Goal: Transaction & Acquisition: Purchase product/service

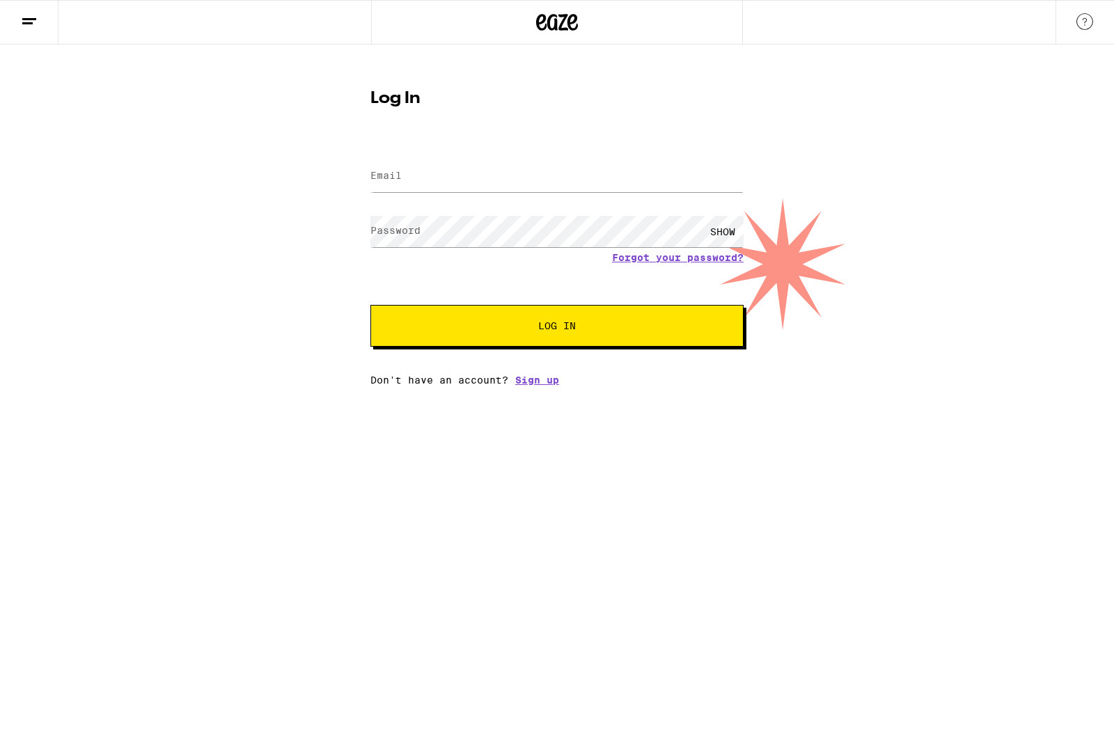
click at [687, 173] on input "Email" at bounding box center [557, 176] width 373 height 31
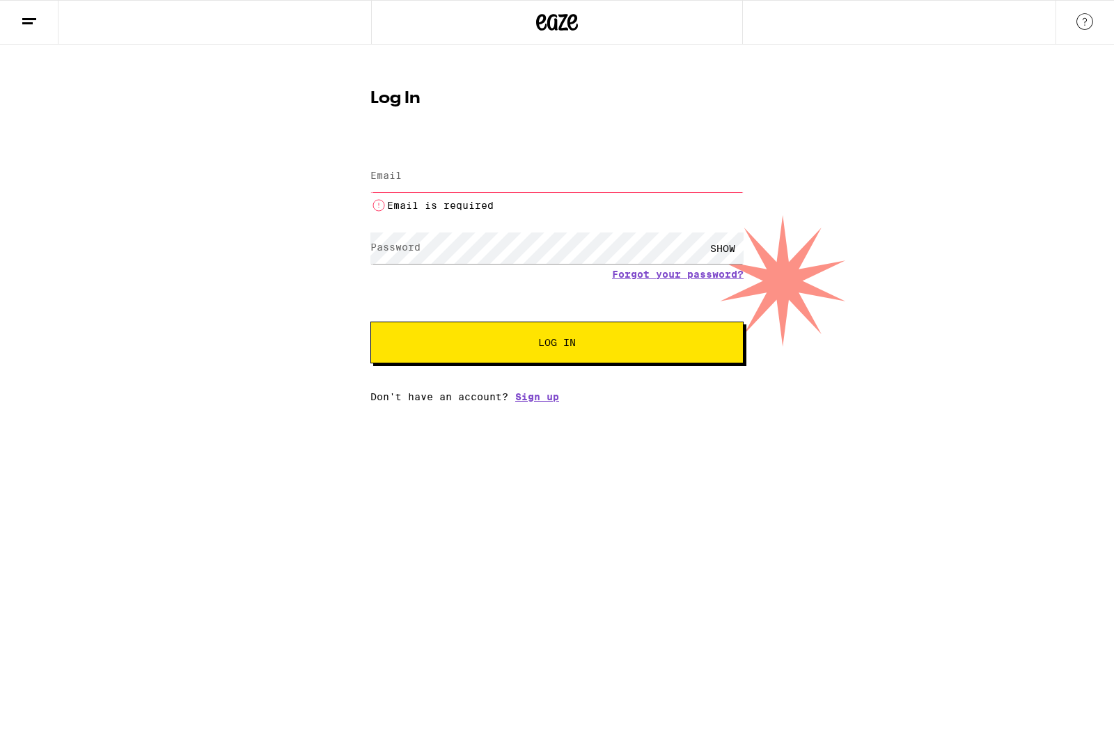
type input "[EMAIL_ADDRESS][DOMAIN_NAME]"
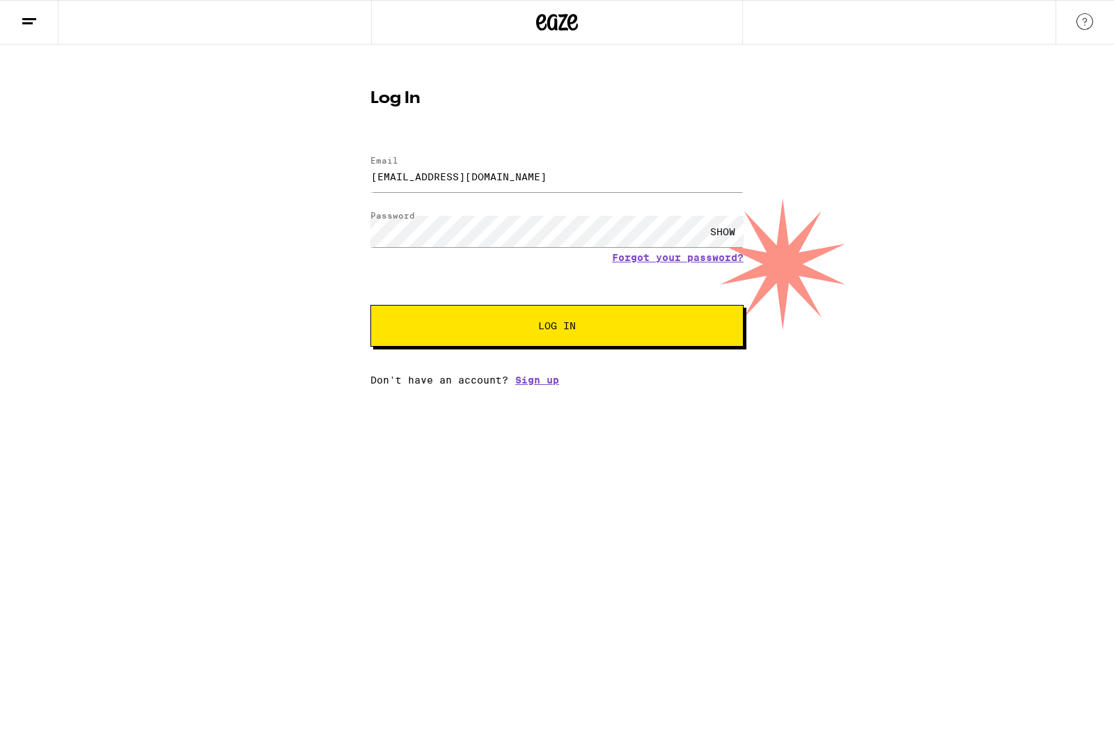
click at [453, 334] on button "Log In" at bounding box center [557, 326] width 373 height 42
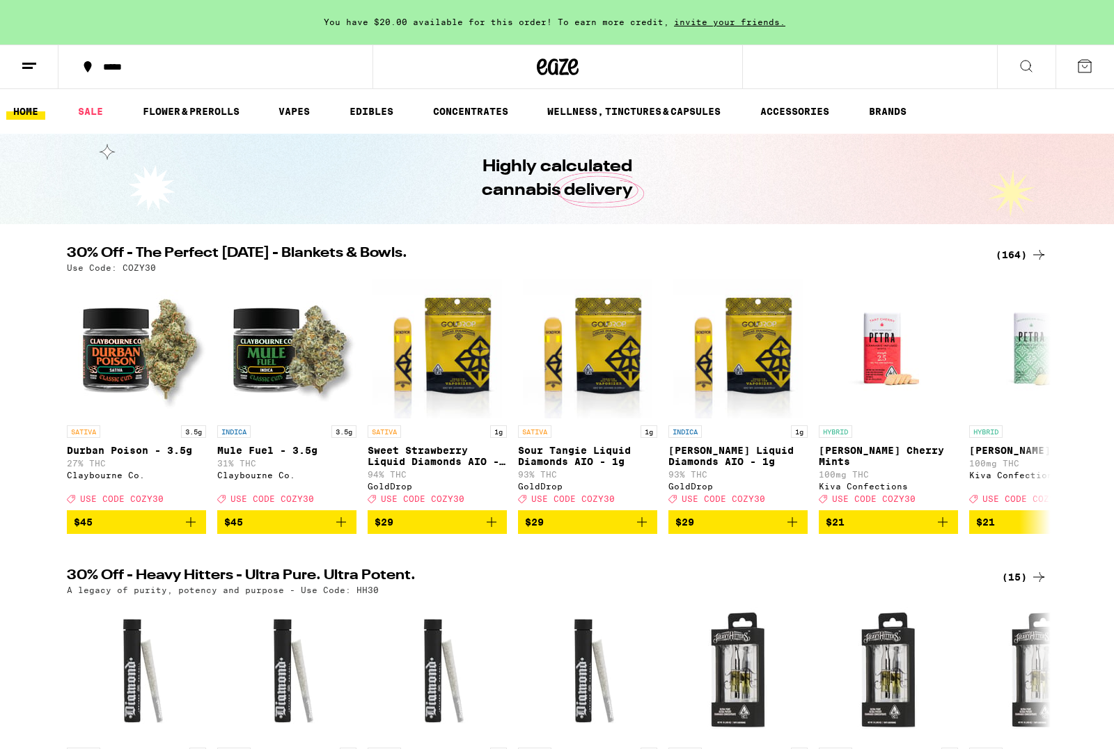
click at [297, 116] on link "VAPES" at bounding box center [294, 111] width 45 height 17
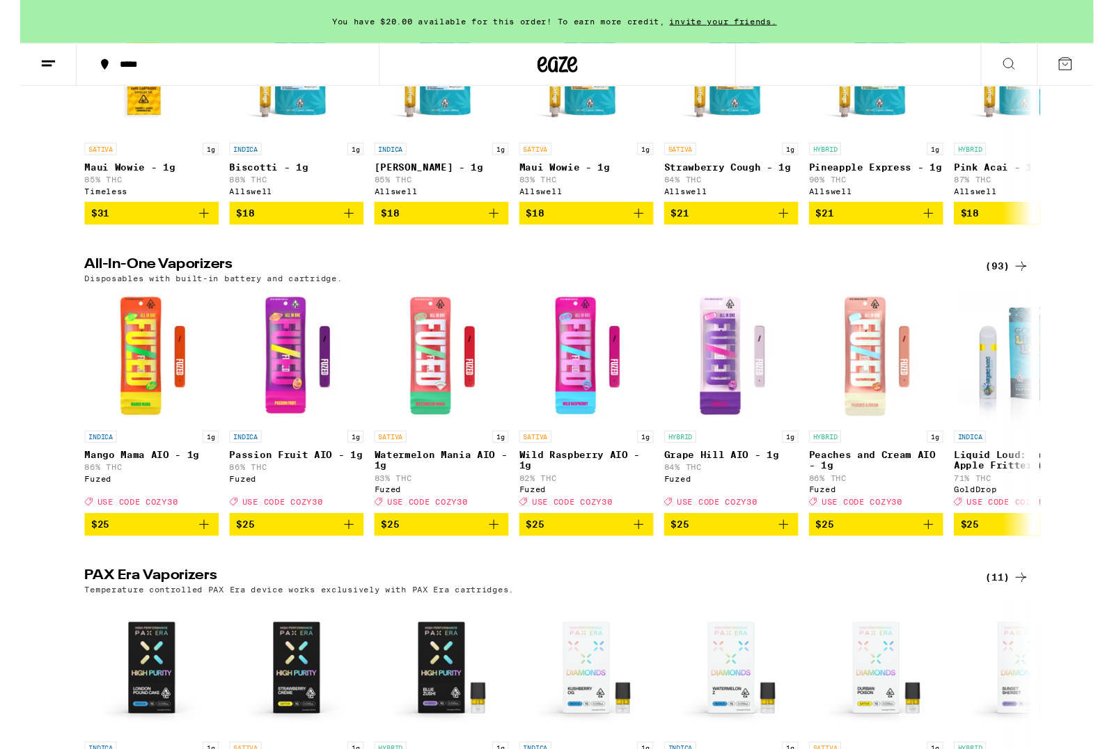
scroll to position [564, 0]
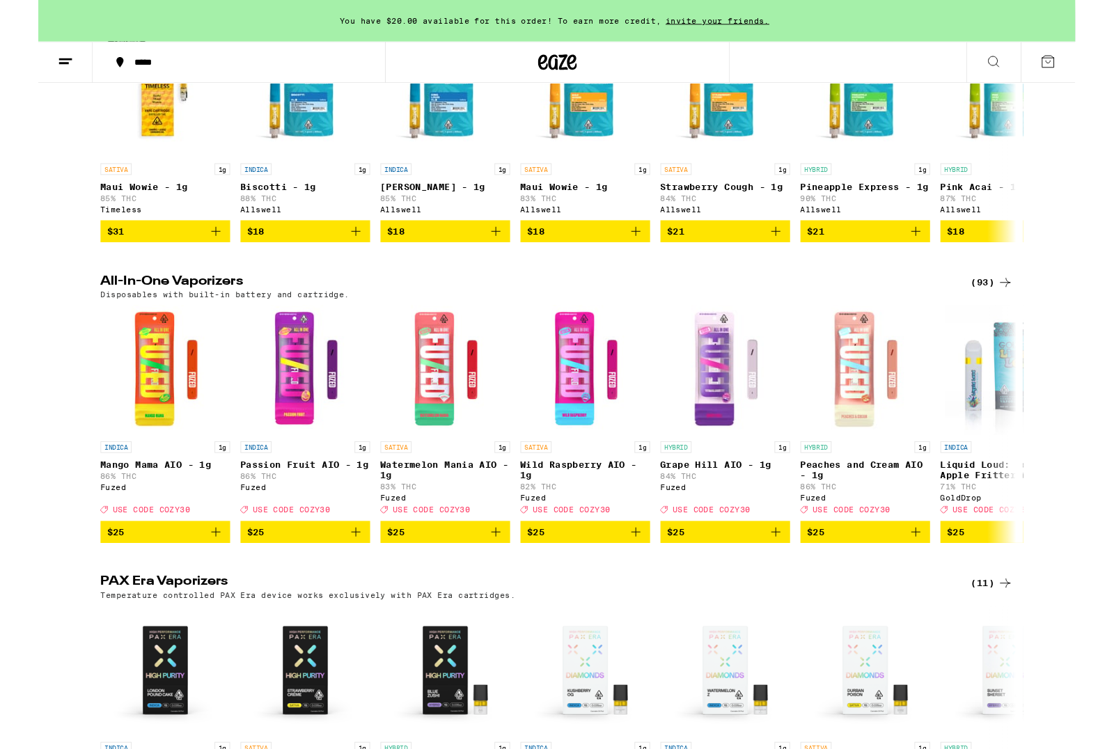
click at [341, 577] on icon "Add to bag" at bounding box center [341, 572] width 10 height 10
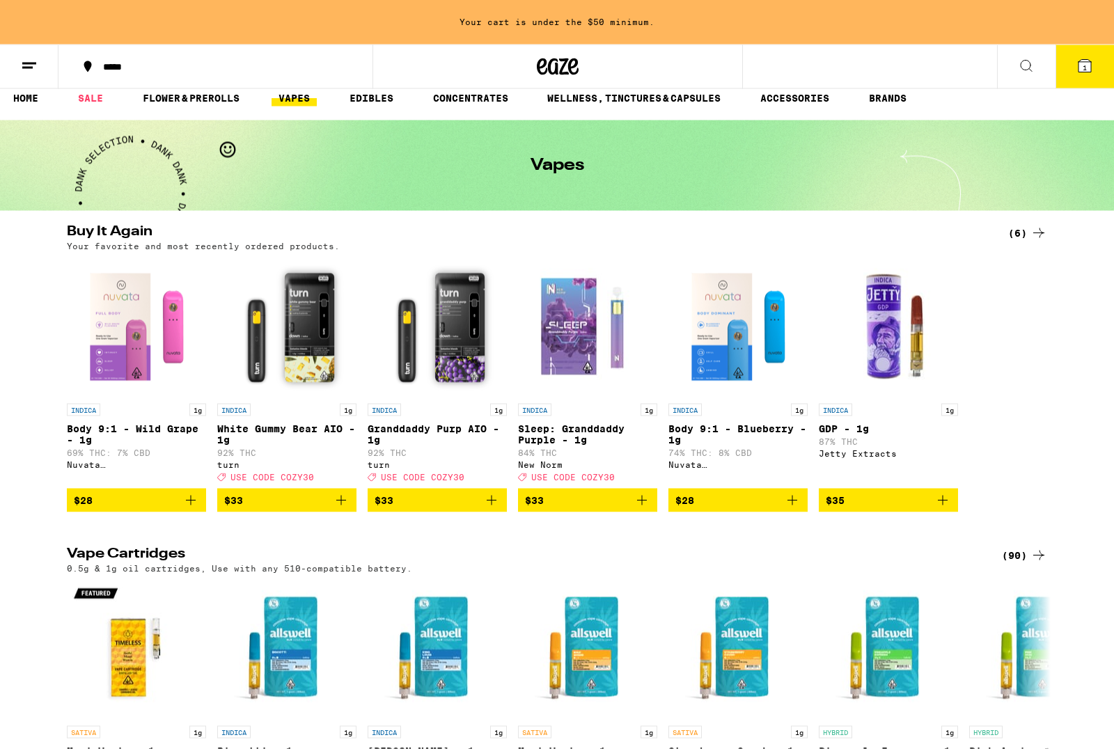
scroll to position [0, 0]
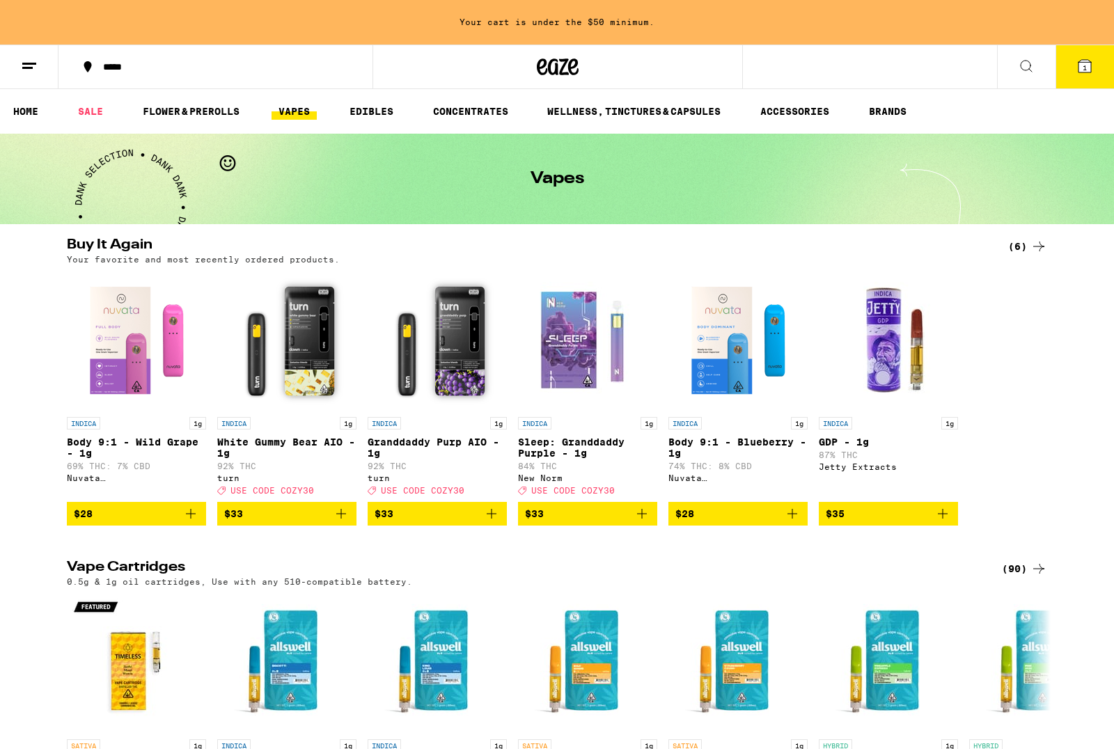
click at [173, 118] on link "FLOWER & PREROLLS" at bounding box center [191, 111] width 111 height 17
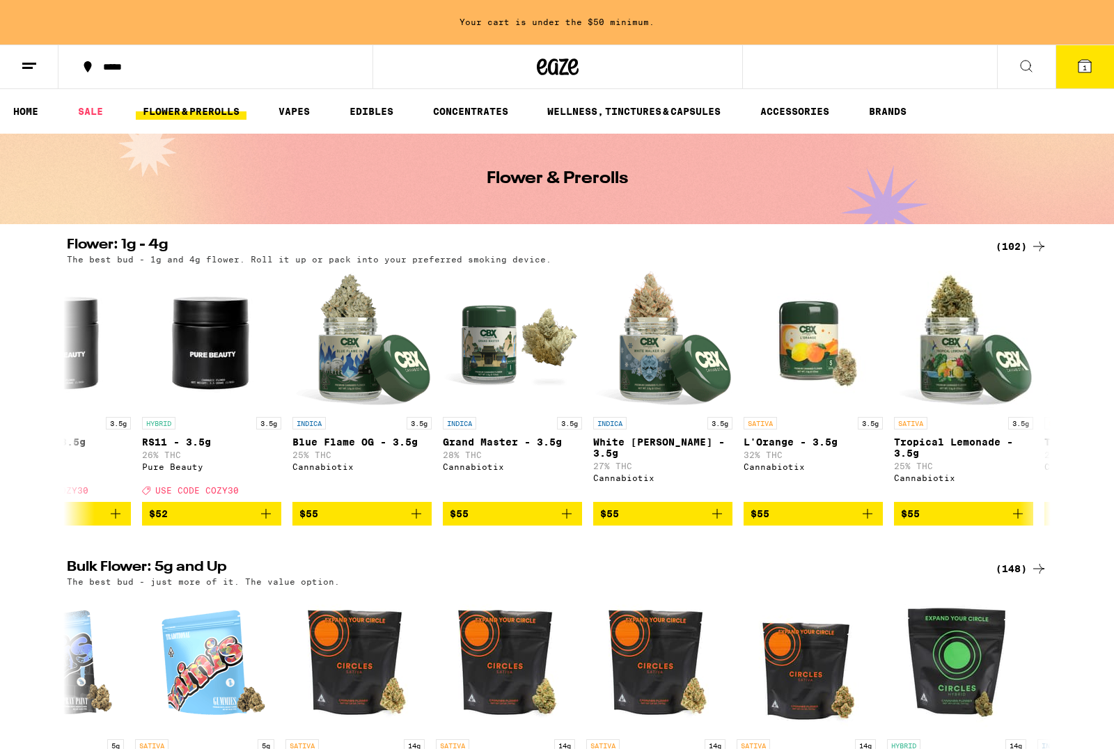
scroll to position [0, 12112]
click at [720, 522] on icon "Add to bag" at bounding box center [716, 514] width 17 height 17
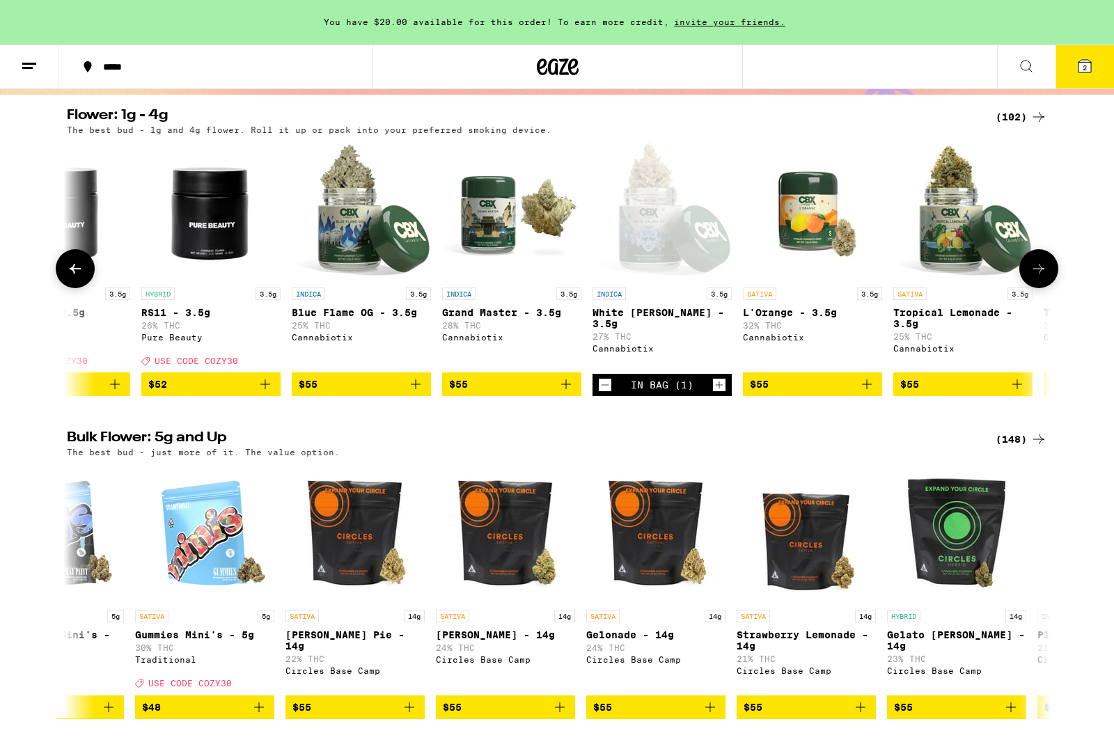
scroll to position [0, 0]
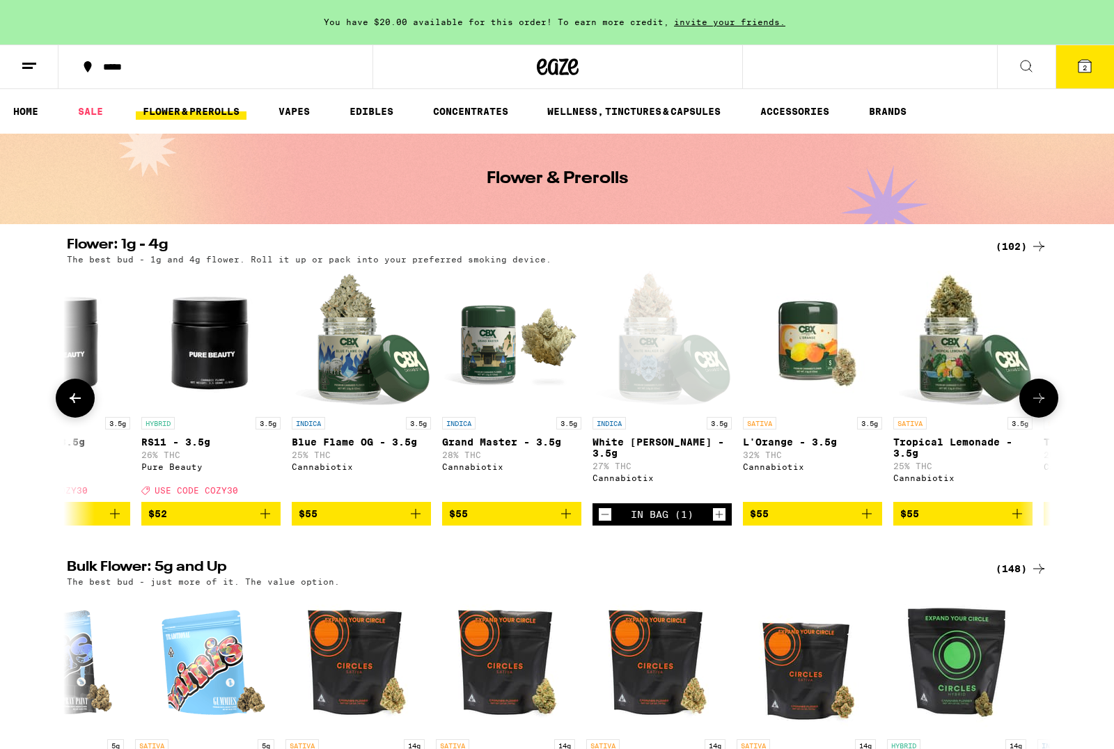
click at [373, 108] on link "EDIBLES" at bounding box center [372, 111] width 58 height 17
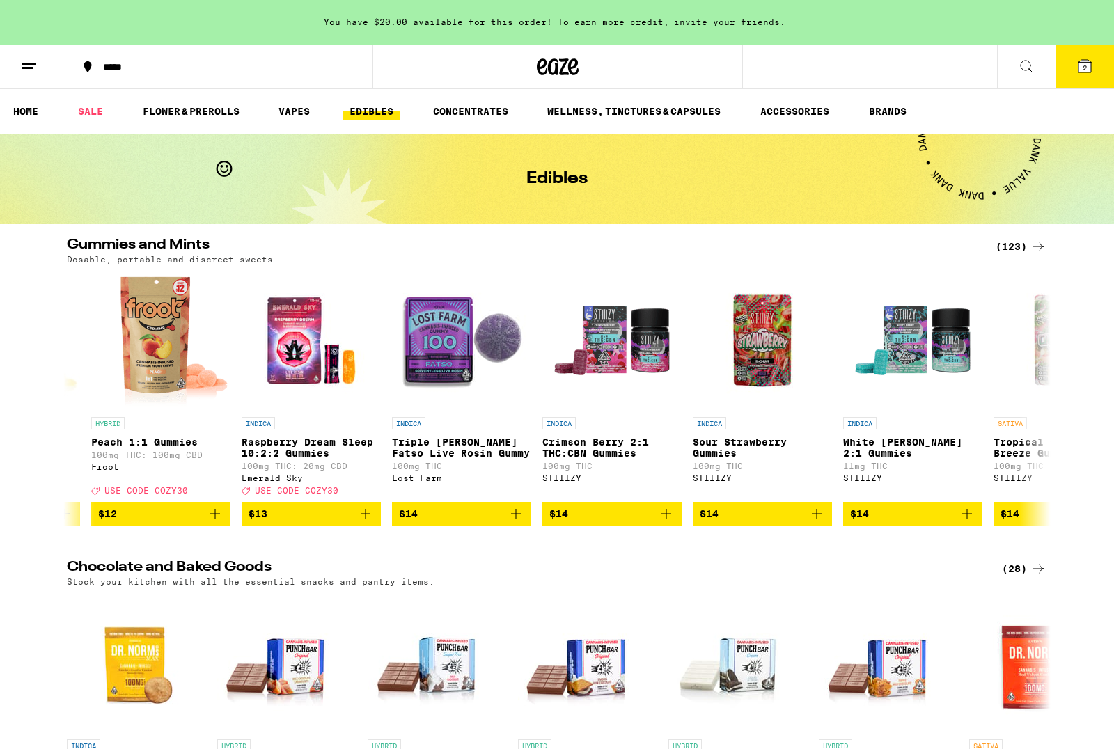
scroll to position [0, 3738]
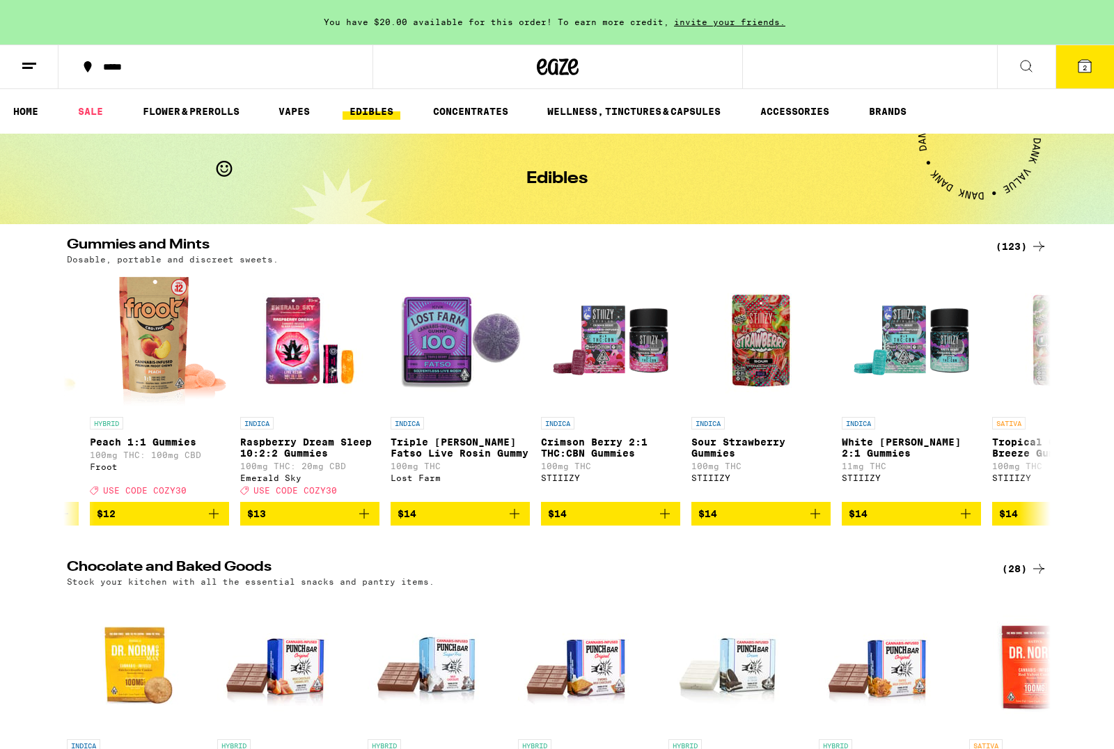
click at [506, 522] on span "$14" at bounding box center [460, 514] width 125 height 17
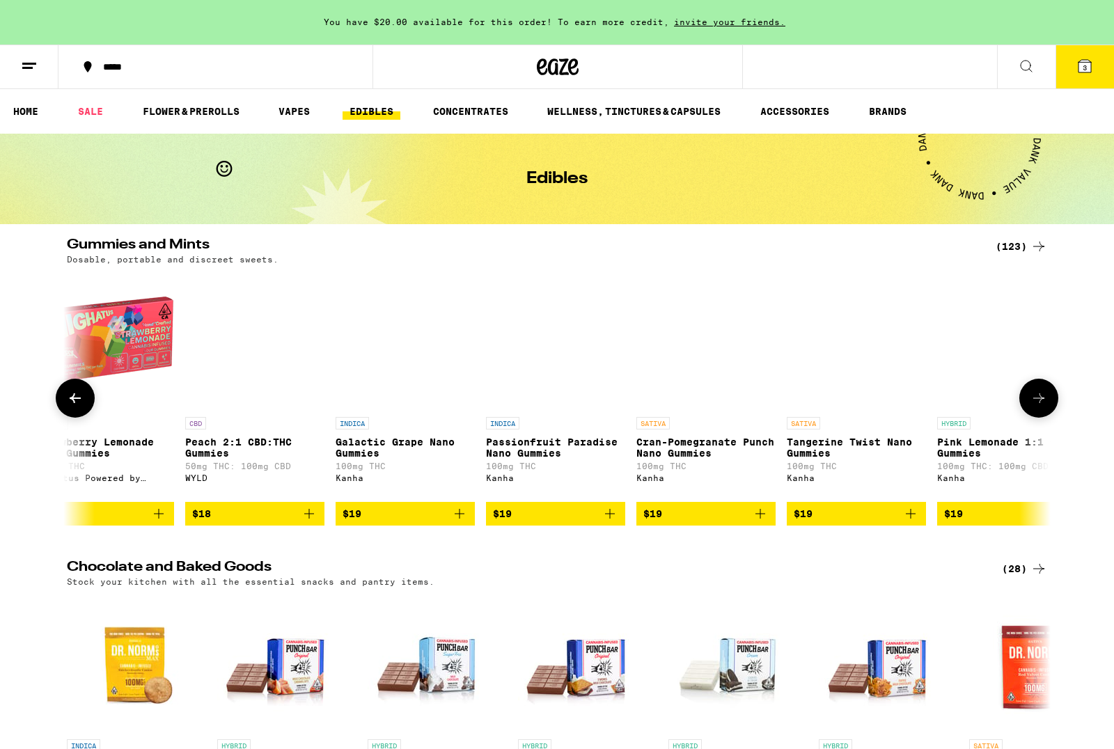
scroll to position [0, 8451]
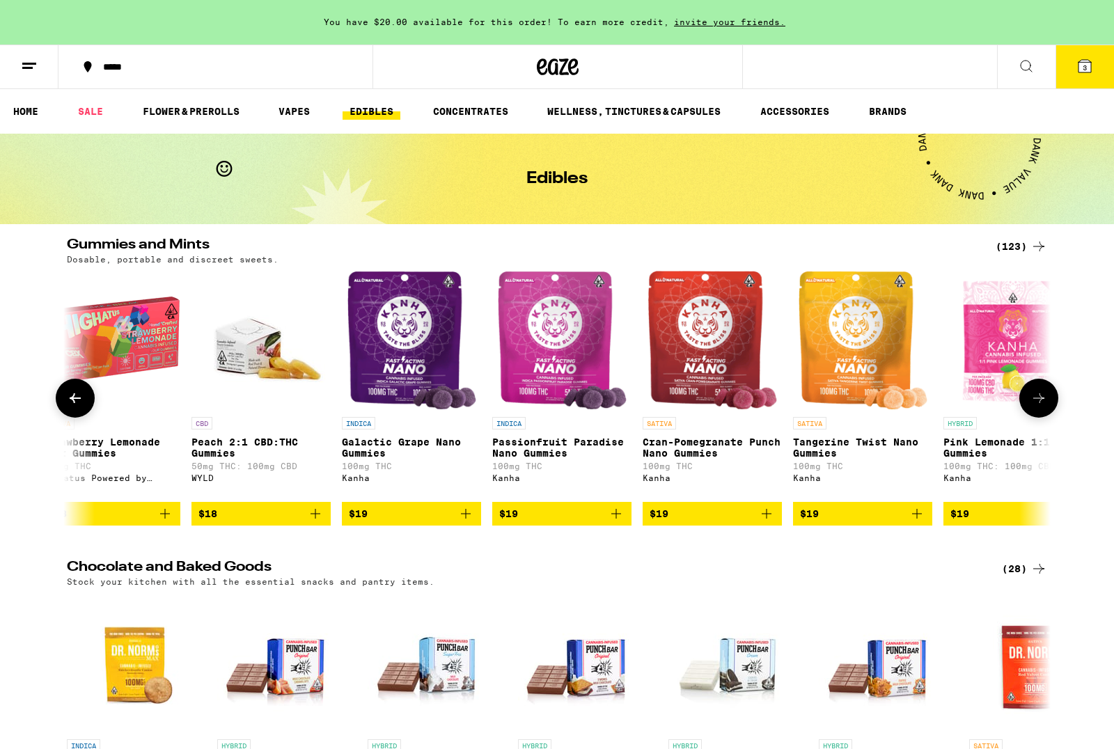
click at [460, 522] on icon "Add to bag" at bounding box center [466, 514] width 17 height 17
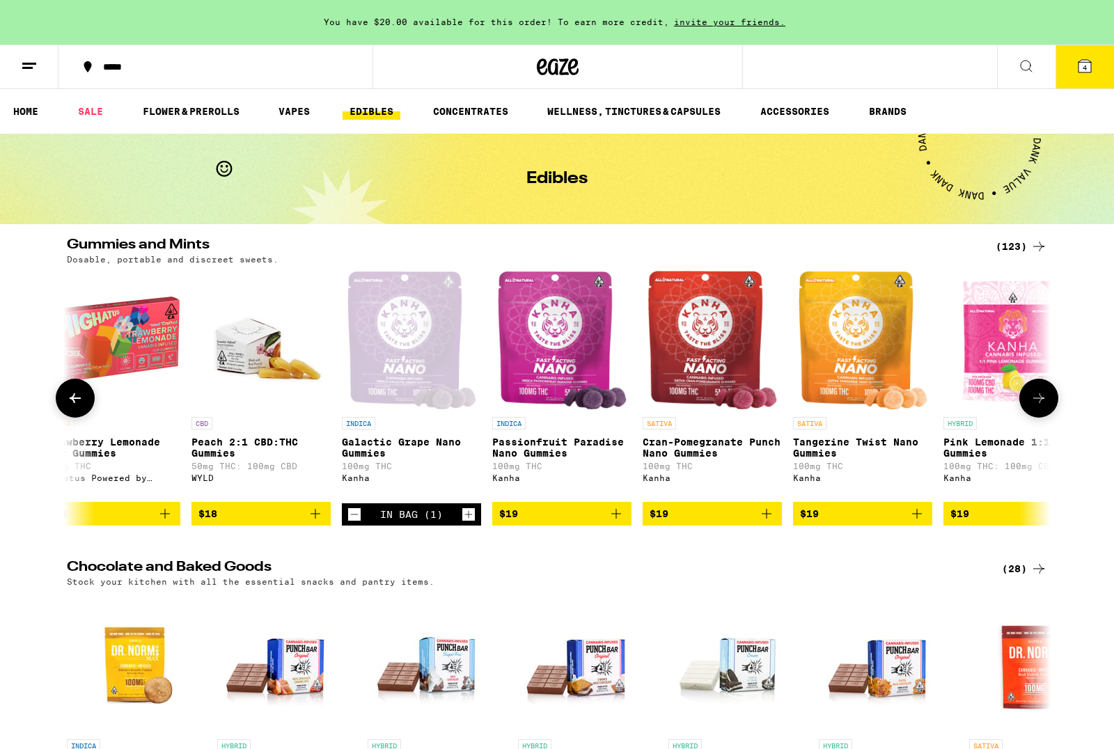
click at [1094, 65] on button "4" at bounding box center [1085, 66] width 59 height 43
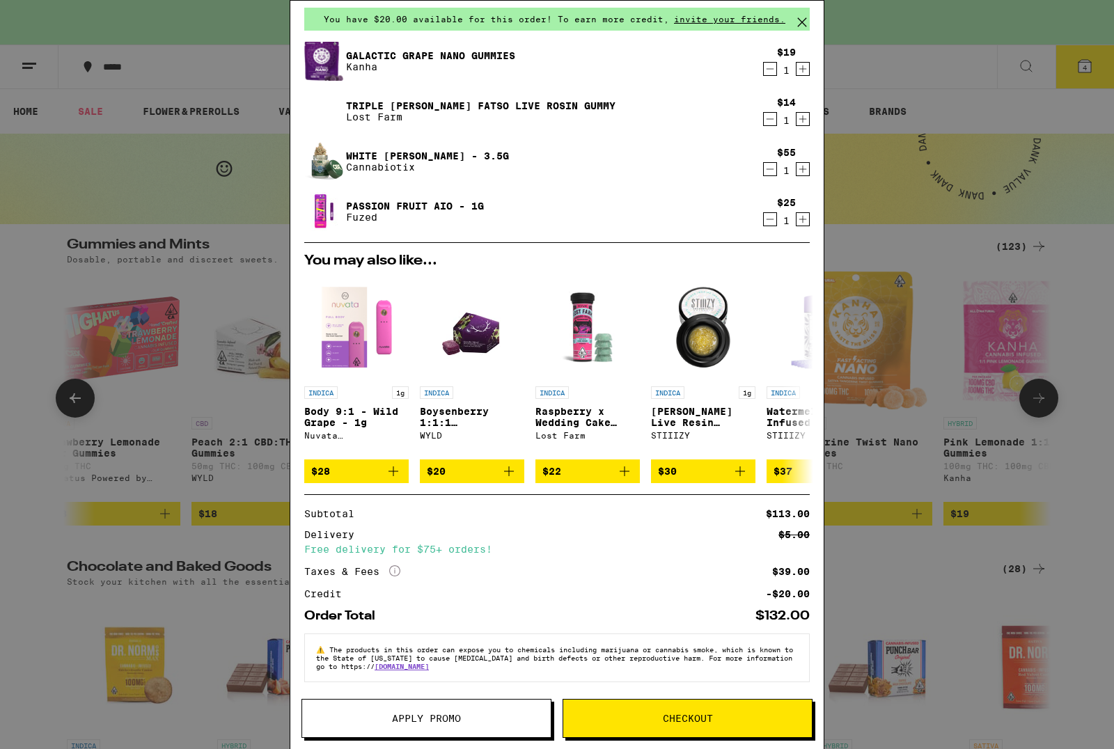
scroll to position [69, 0]
click at [399, 566] on icon "More Info" at bounding box center [394, 571] width 11 height 11
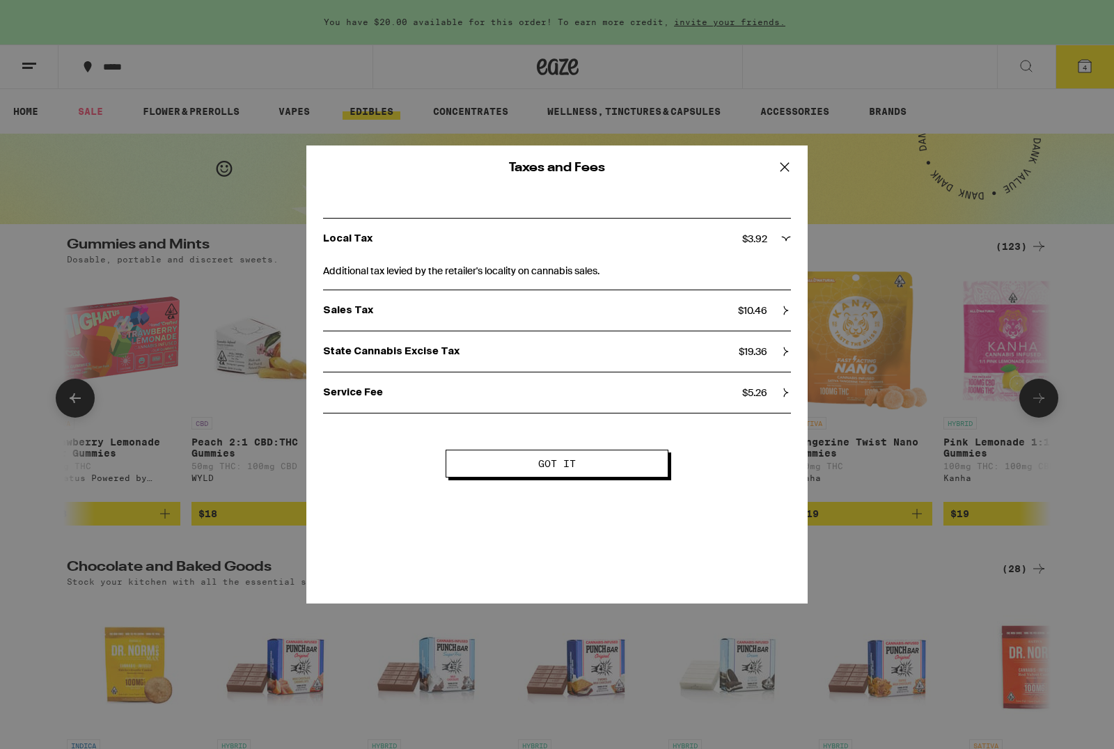
click at [482, 453] on button "Got it" at bounding box center [557, 464] width 223 height 28
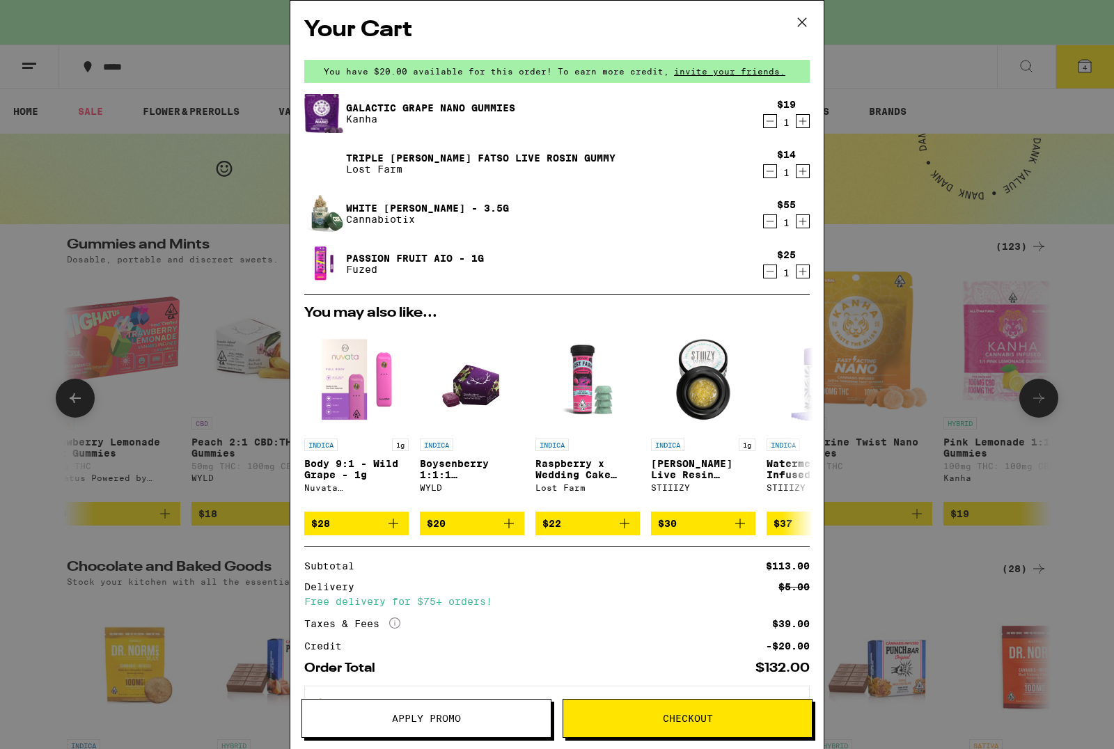
click at [766, 162] on div "$14 1" at bounding box center [784, 163] width 52 height 29
click at [761, 119] on div "$19 1" at bounding box center [784, 113] width 52 height 29
click at [766, 125] on icon "Decrement" at bounding box center [770, 121] width 13 height 17
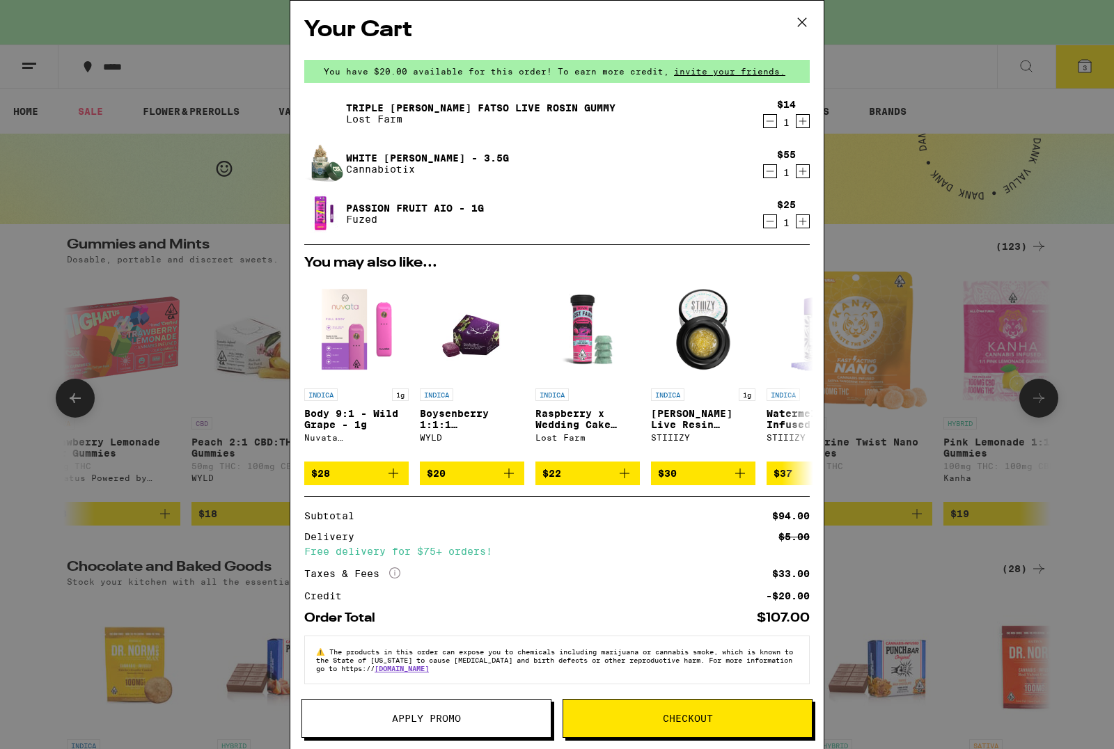
click at [768, 120] on icon "Decrement" at bounding box center [770, 121] width 13 height 17
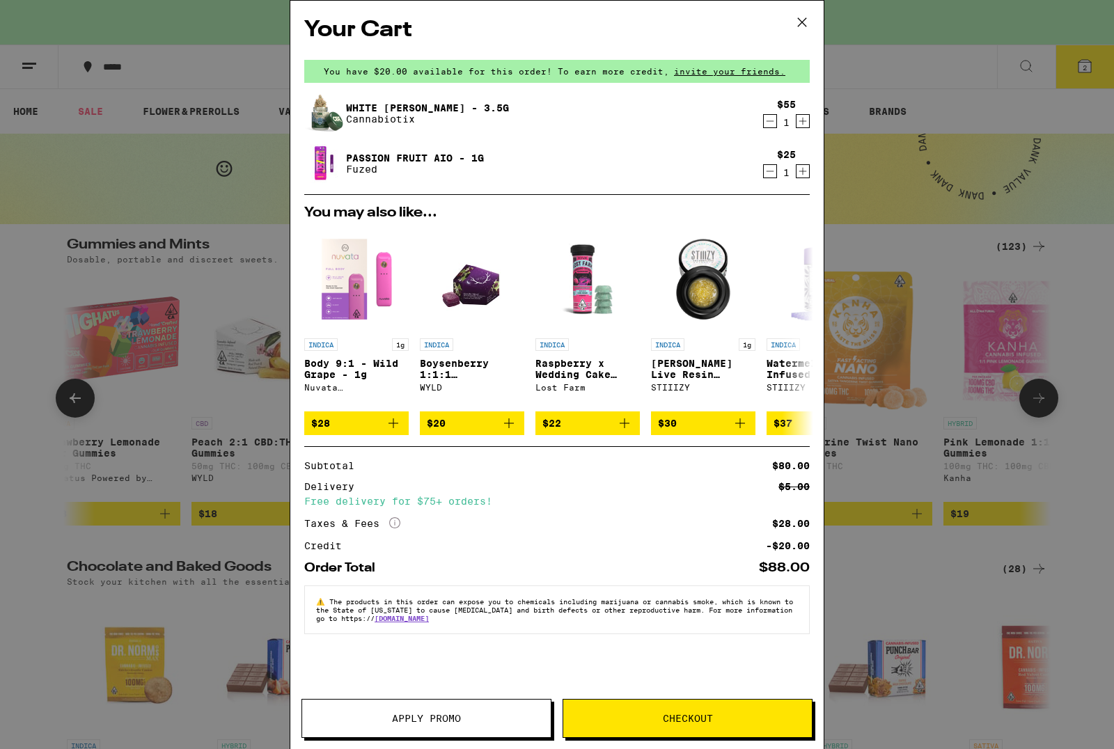
click at [355, 104] on link "White [PERSON_NAME] - 3.5g" at bounding box center [427, 107] width 163 height 11
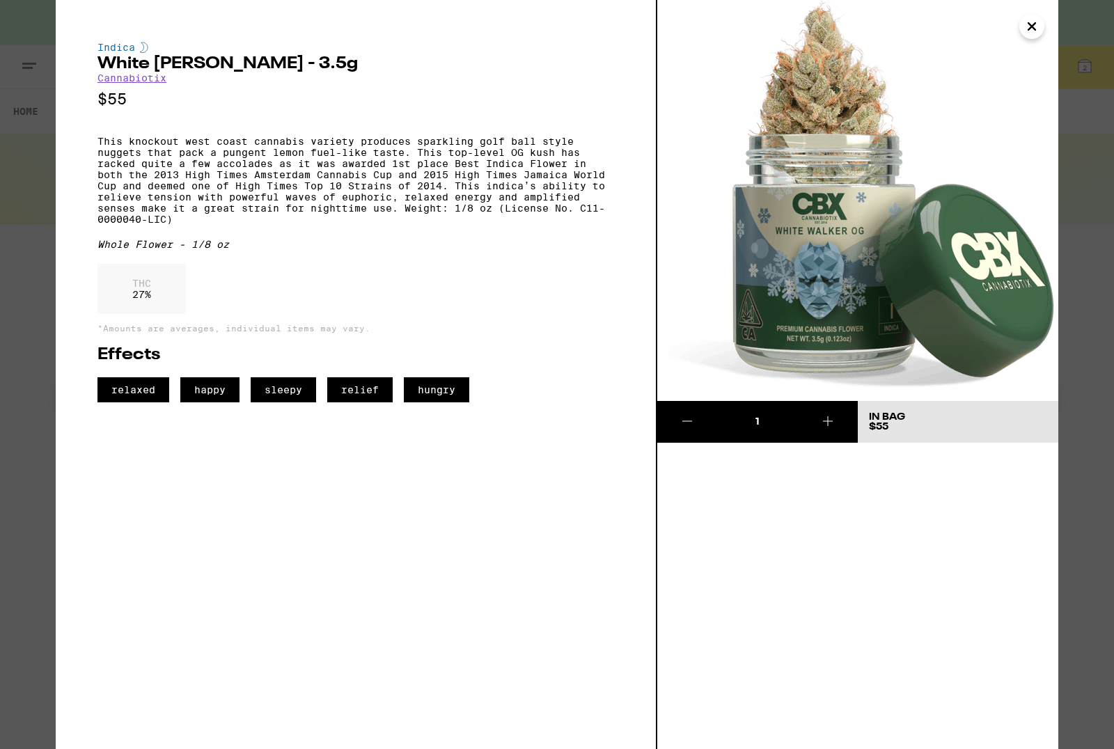
click at [1050, 32] on img at bounding box center [858, 200] width 401 height 401
click at [1038, 31] on icon "Close" at bounding box center [1032, 26] width 17 height 21
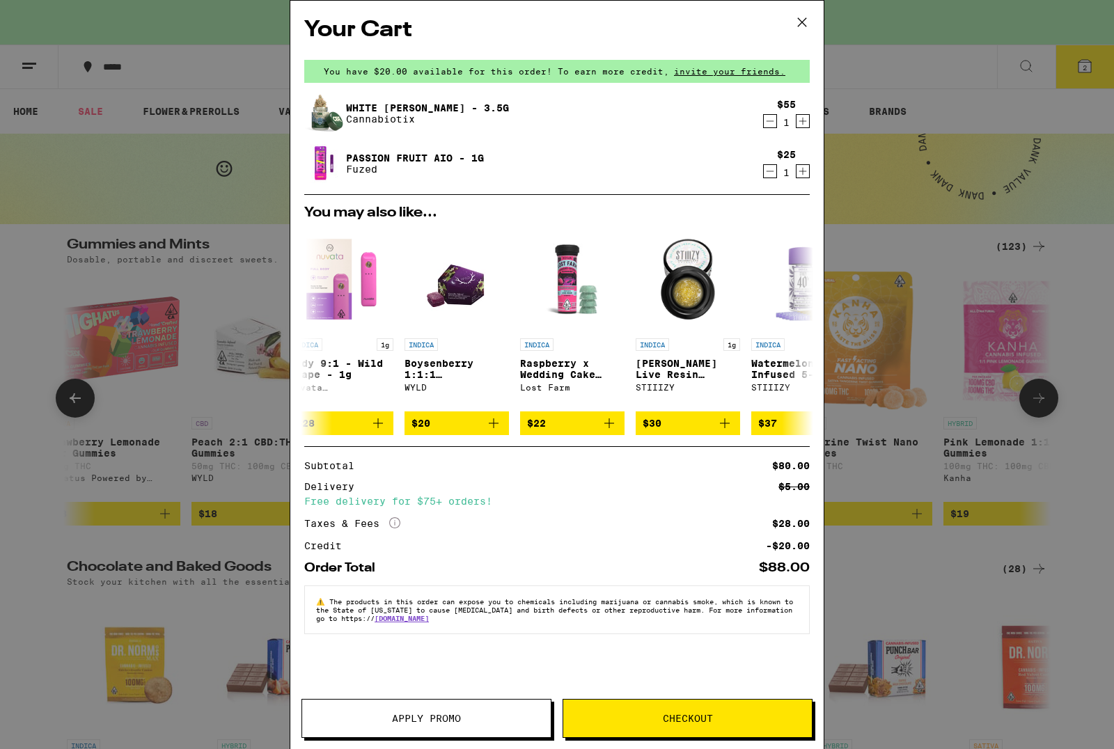
scroll to position [0, 16]
click at [631, 710] on button "Checkout" at bounding box center [688, 718] width 250 height 39
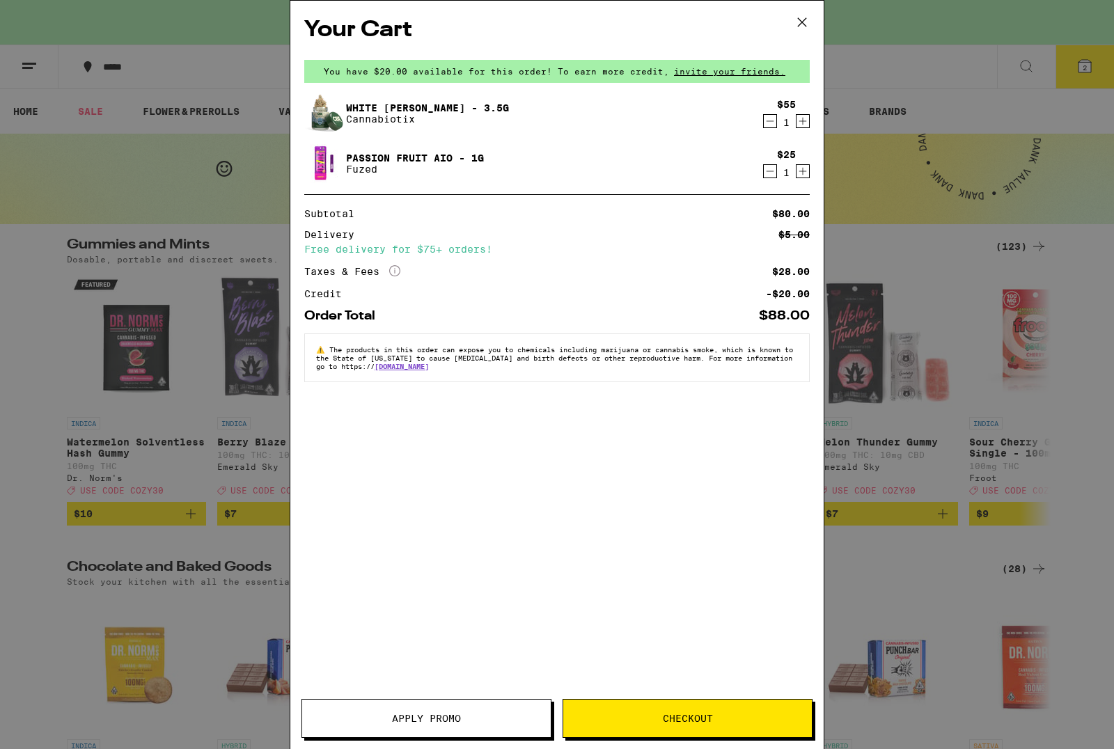
click at [371, 153] on link "Passion Fruit AIO - 1g" at bounding box center [415, 158] width 138 height 11
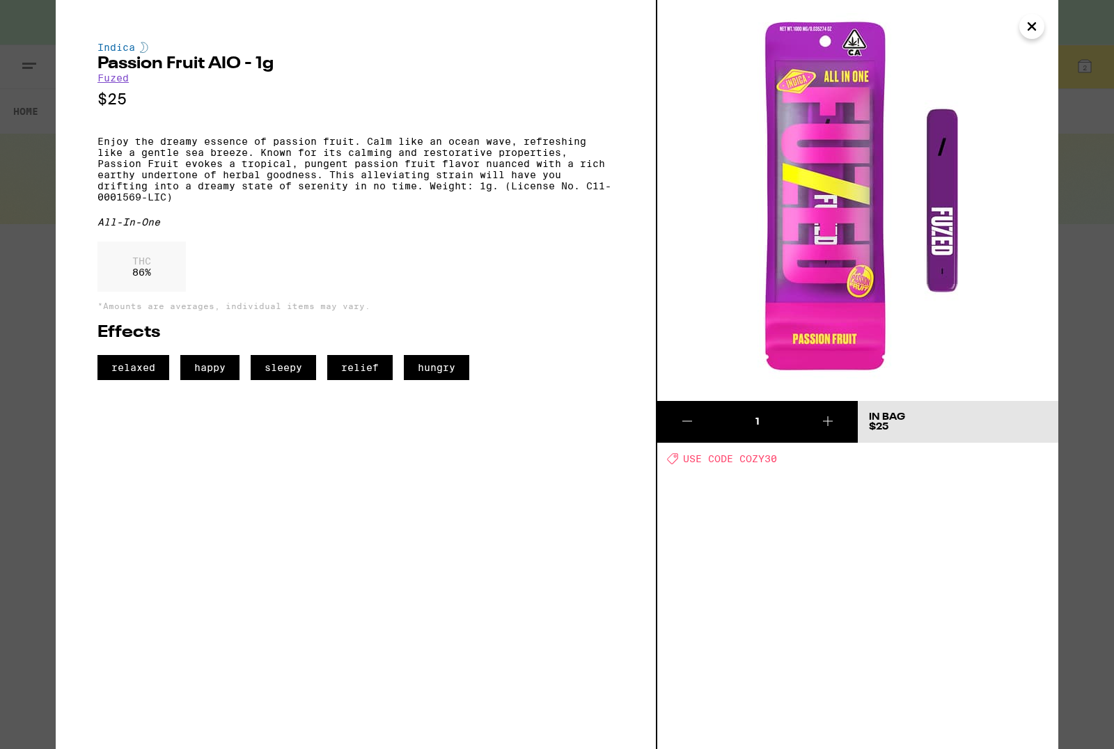
click at [1029, 29] on icon "Close" at bounding box center [1032, 26] width 7 height 7
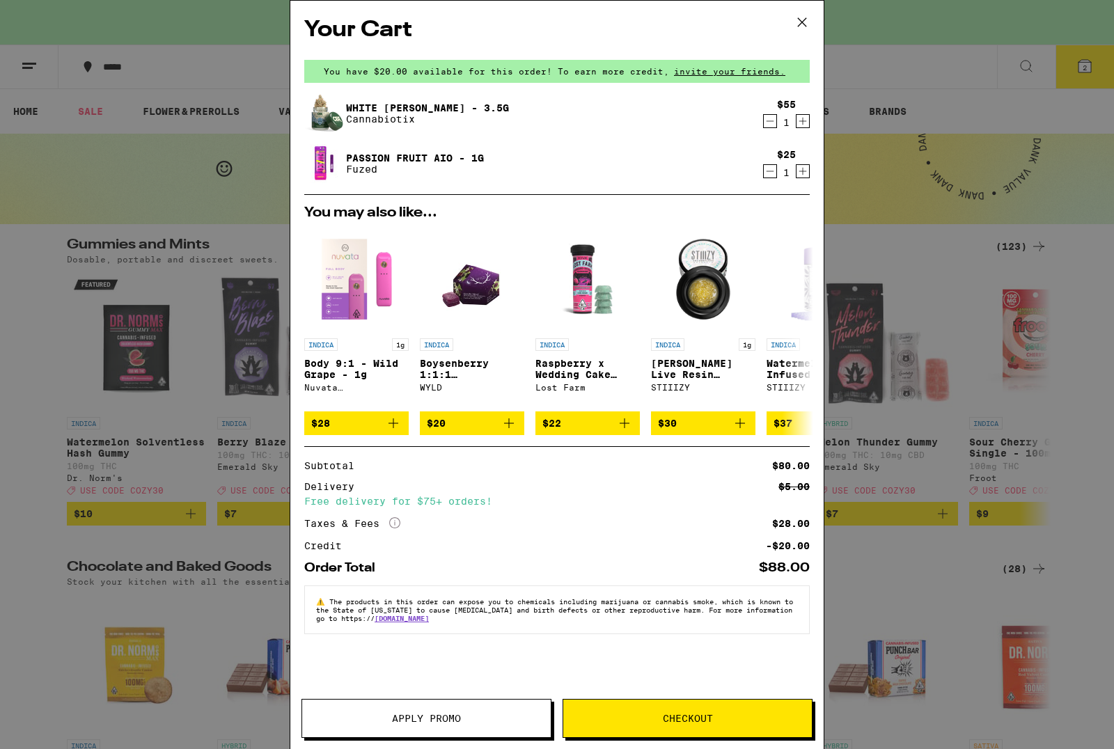
click at [398, 720] on span "Apply Promo" at bounding box center [426, 719] width 69 height 10
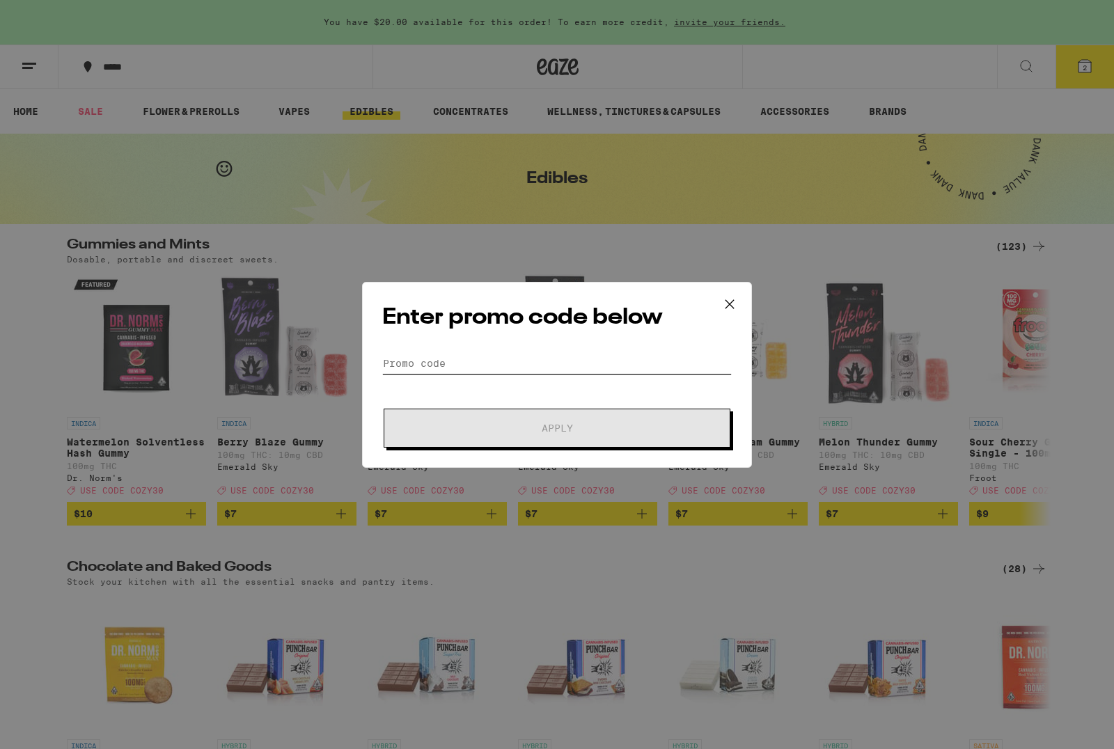
click at [418, 359] on input "Promo Code" at bounding box center [557, 363] width 350 height 21
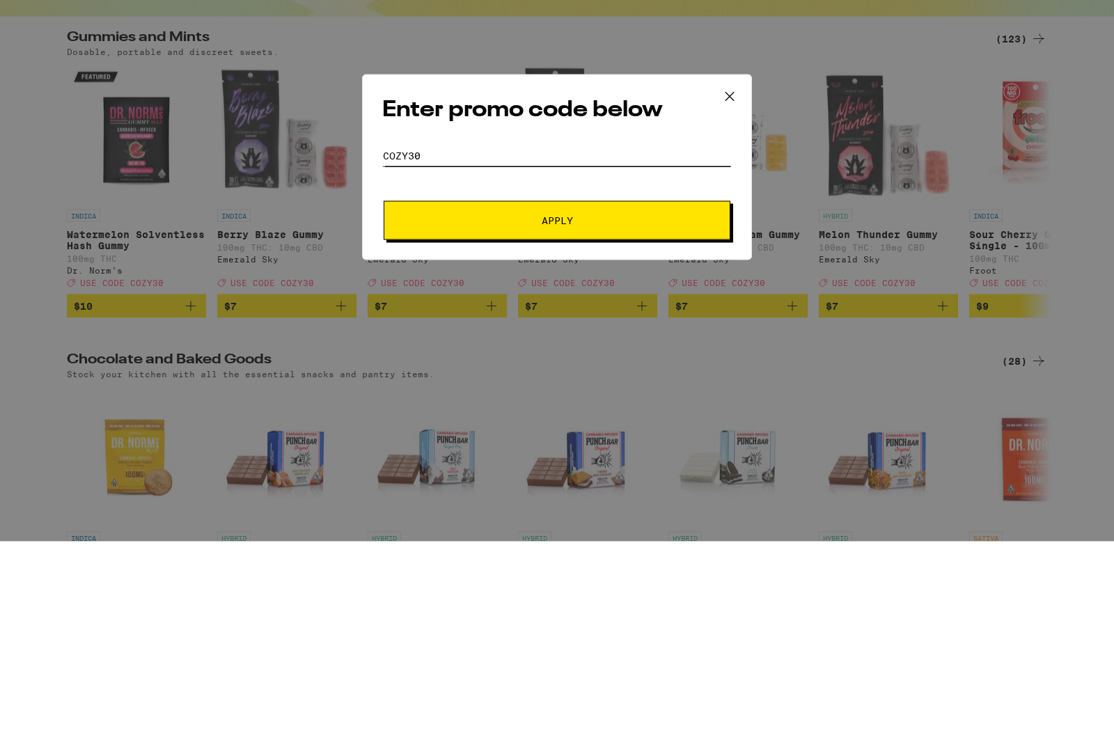
type input "COZY30"
click at [453, 409] on button "Apply" at bounding box center [557, 428] width 347 height 39
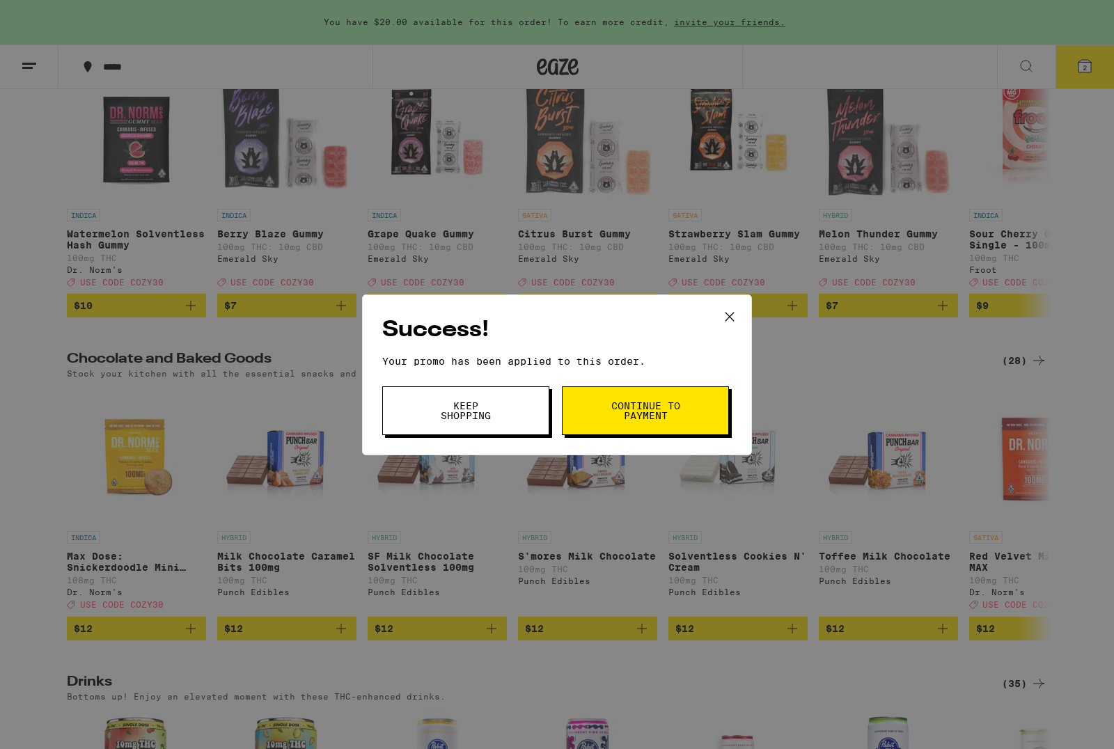
click at [605, 398] on button "Continue to payment" at bounding box center [645, 411] width 167 height 49
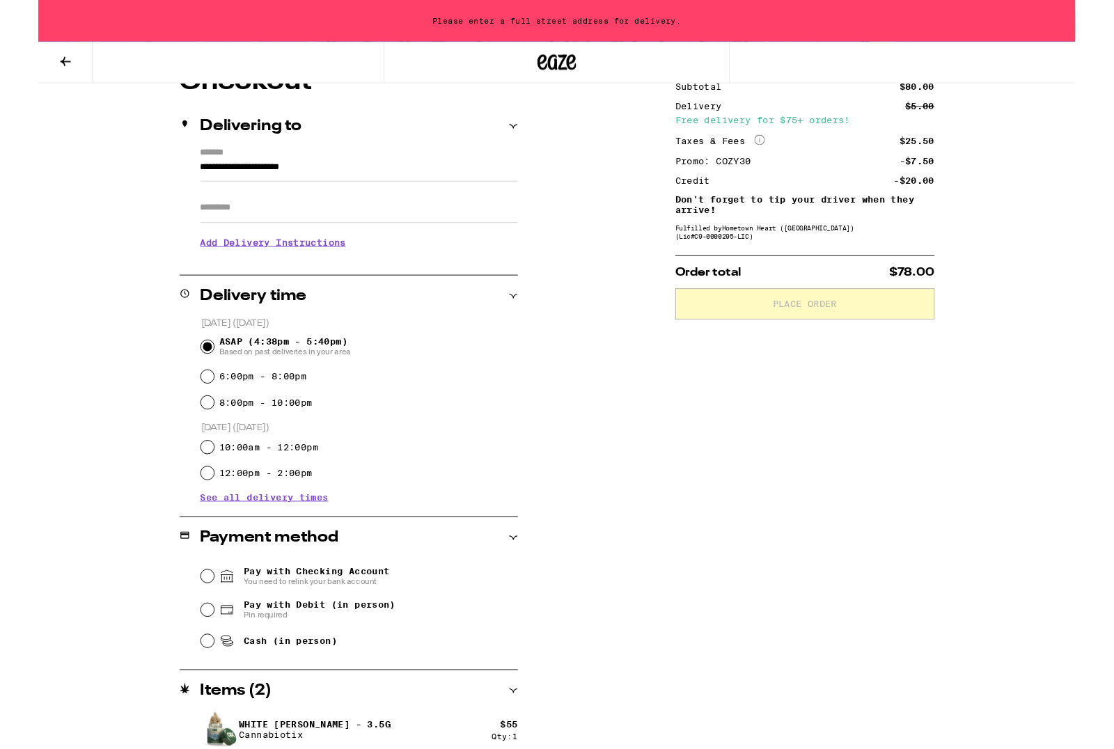
scroll to position [199, 0]
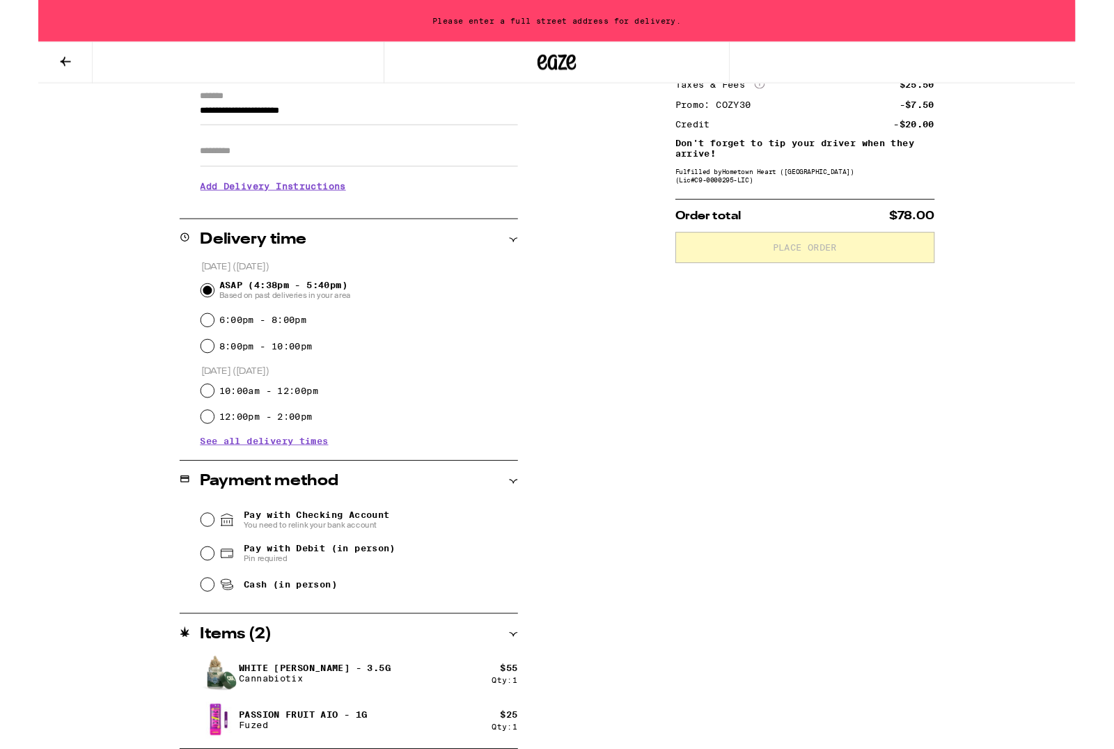
click at [183, 602] on input "Pay with Debit (in person) Pin required" at bounding box center [182, 595] width 14 height 14
radio input "true"
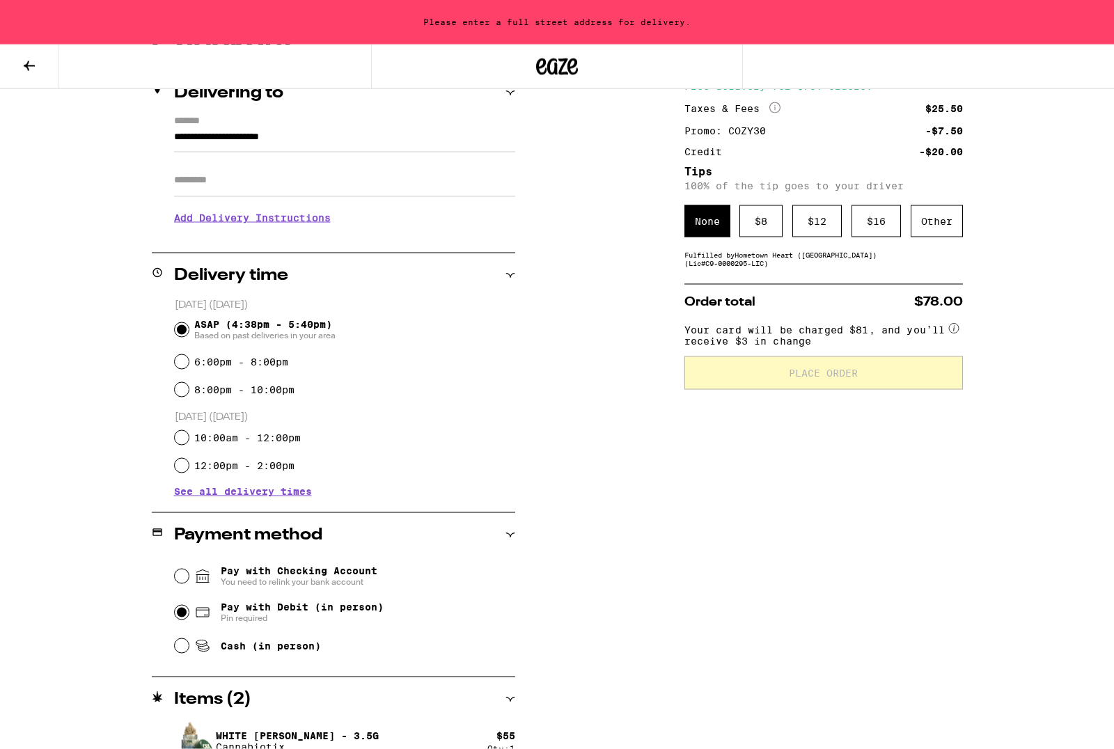
scroll to position [182, 0]
click at [759, 226] on div "$ 8" at bounding box center [761, 221] width 43 height 32
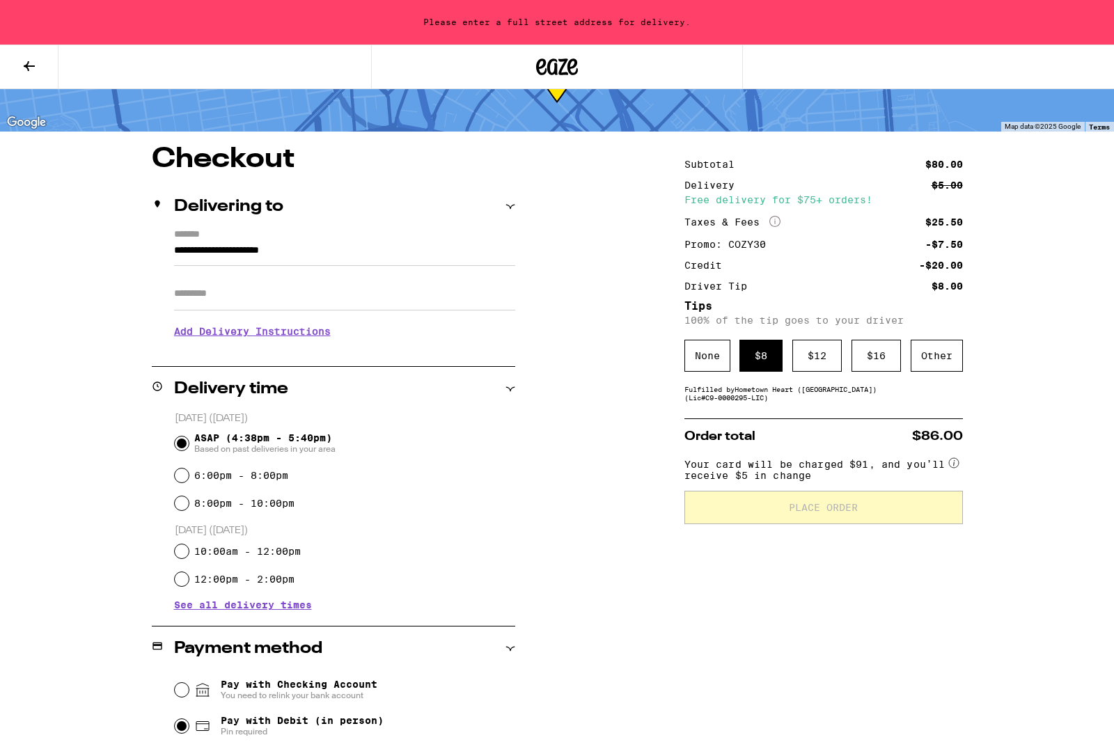
scroll to position [68, 0]
click at [259, 242] on input "**********" at bounding box center [344, 254] width 341 height 24
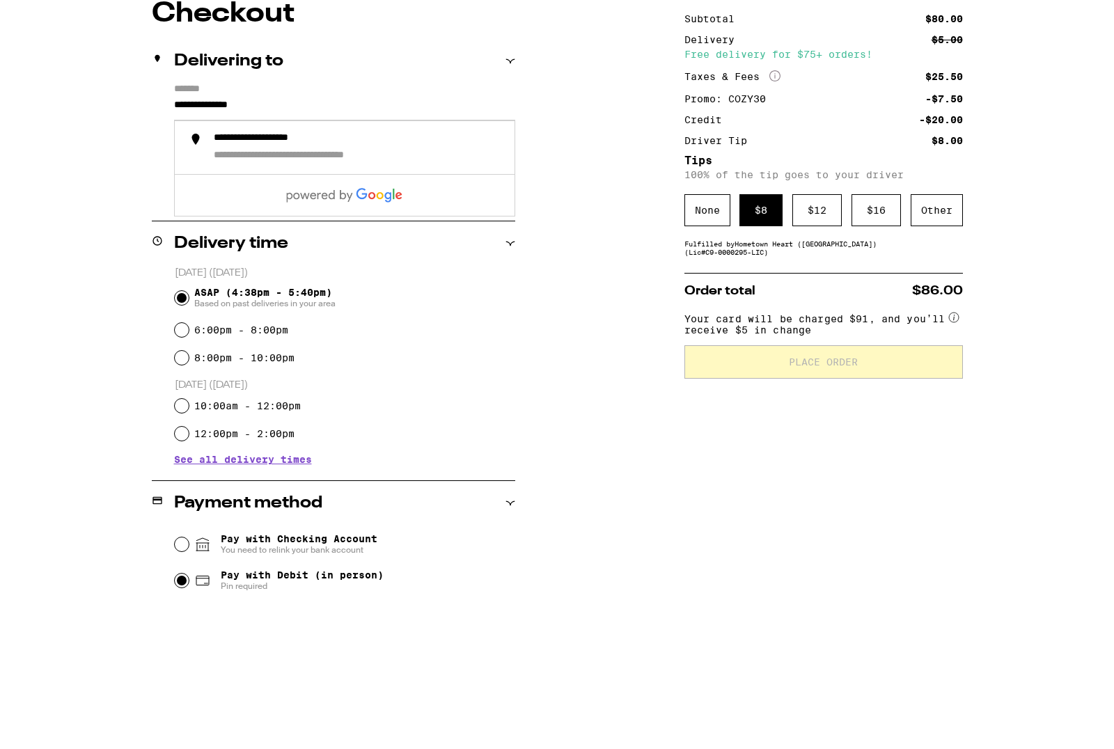
click at [283, 228] on label "*******" at bounding box center [344, 234] width 341 height 13
click at [283, 242] on input "**********" at bounding box center [344, 254] width 341 height 24
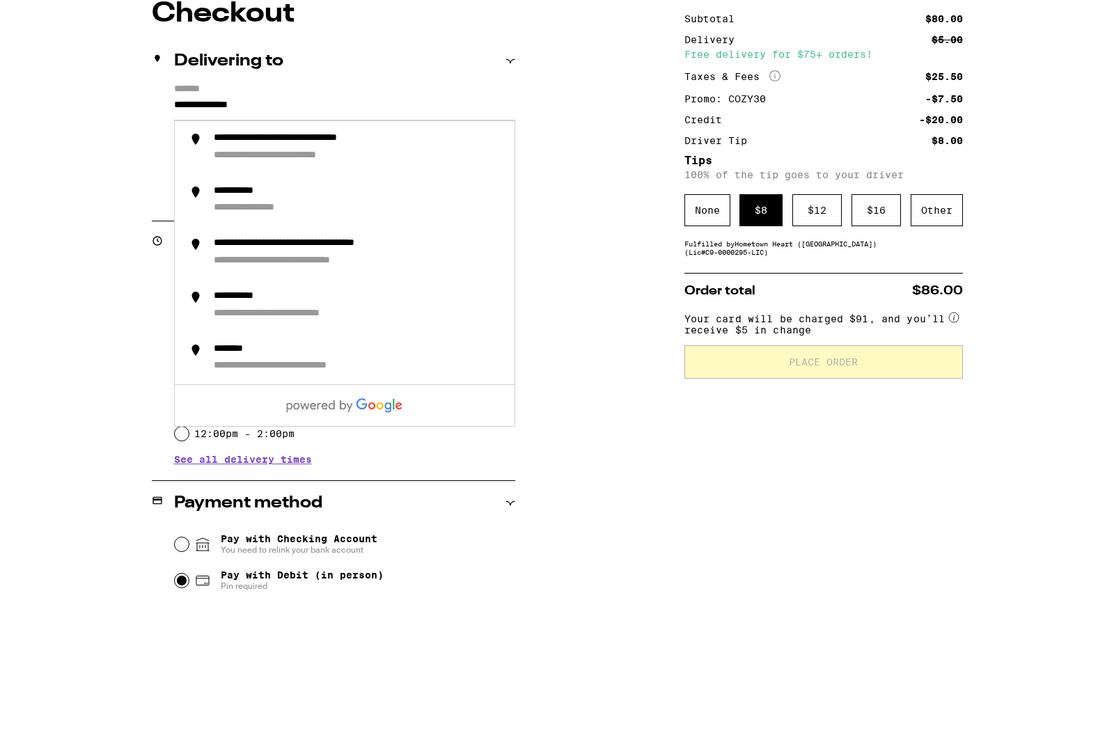
click at [279, 242] on input "**********" at bounding box center [344, 254] width 341 height 24
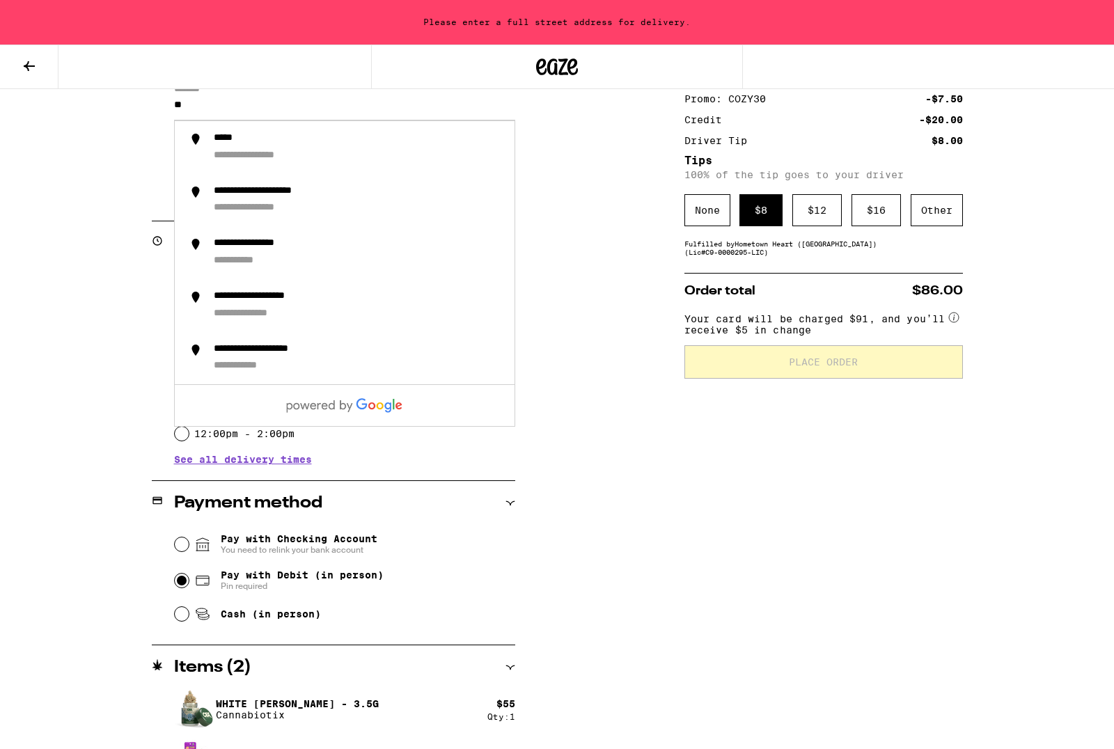
type input "*"
click at [222, 193] on div "**********" at bounding box center [283, 191] width 139 height 13
type input "**********"
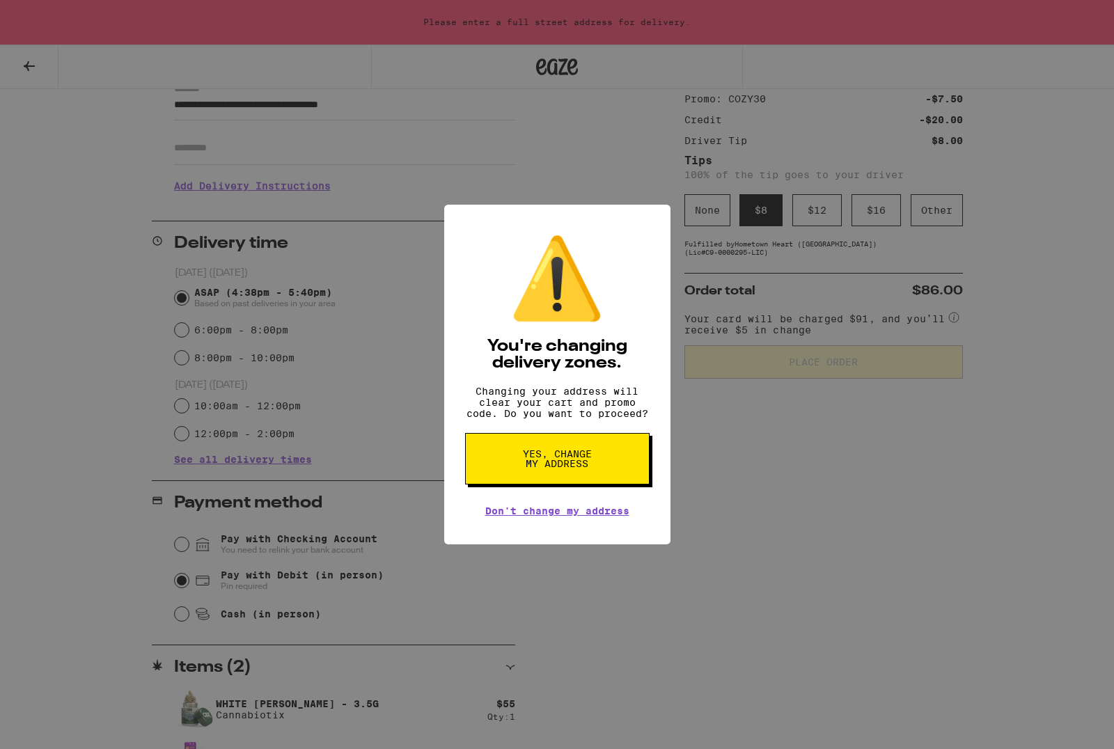
click at [542, 464] on span "Yes, change my address" at bounding box center [558, 459] width 72 height 20
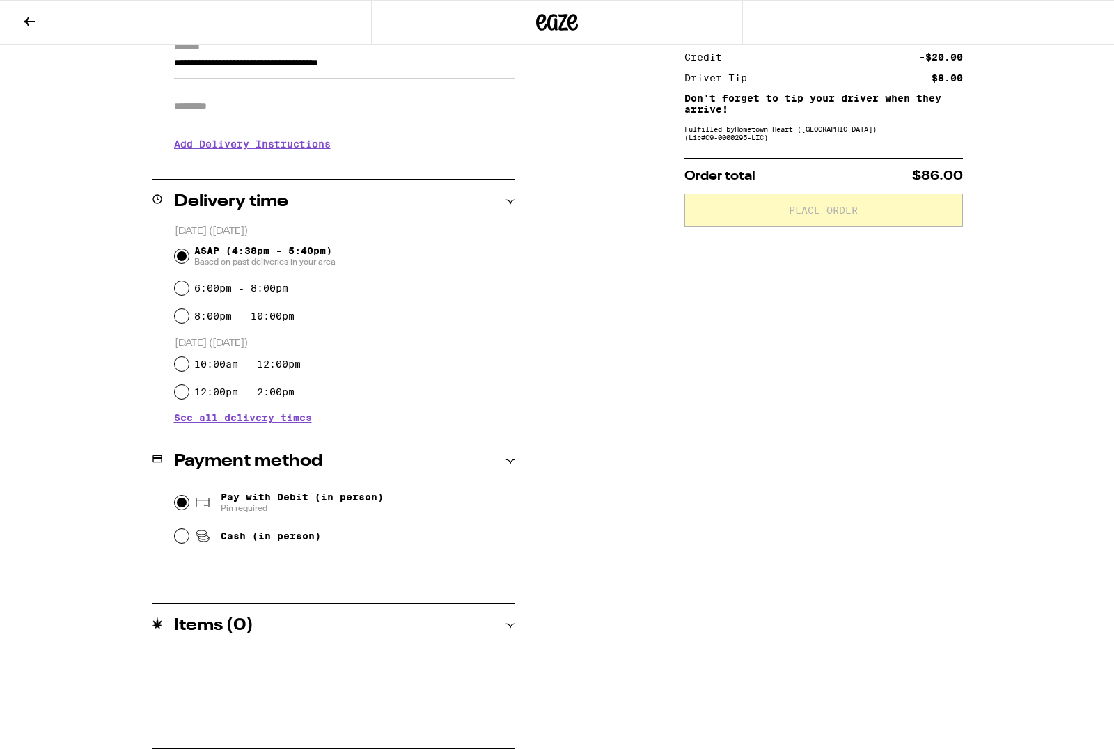
radio input "false"
type input "**********"
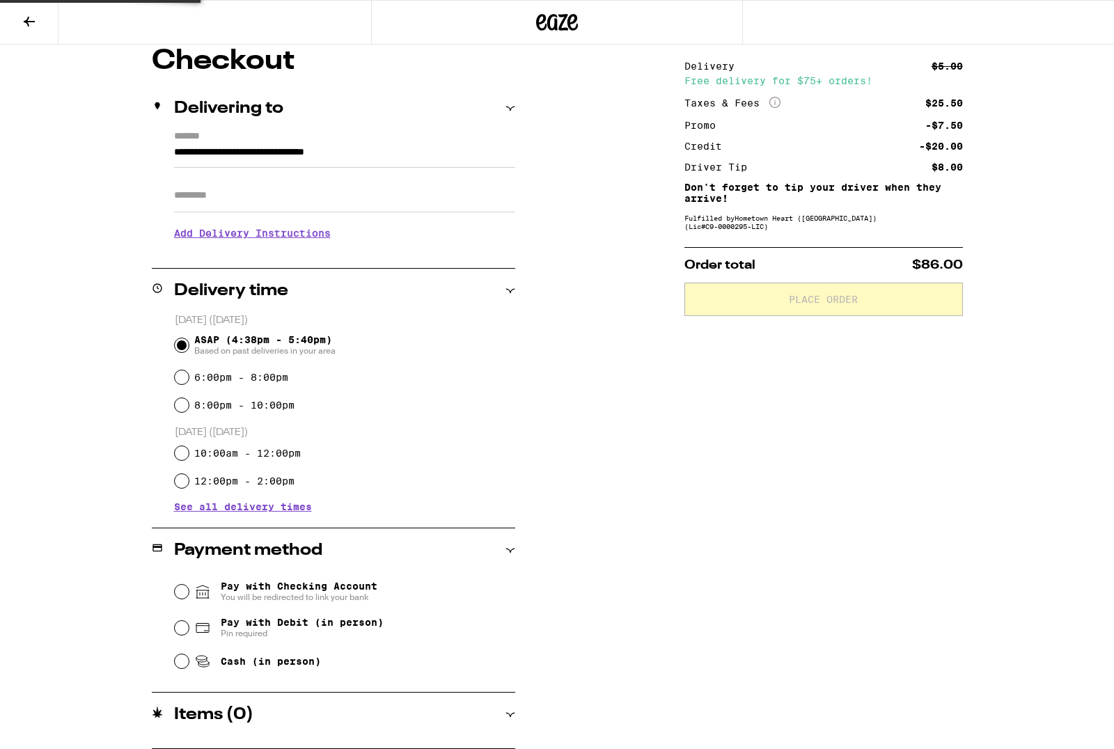
scroll to position [121, 0]
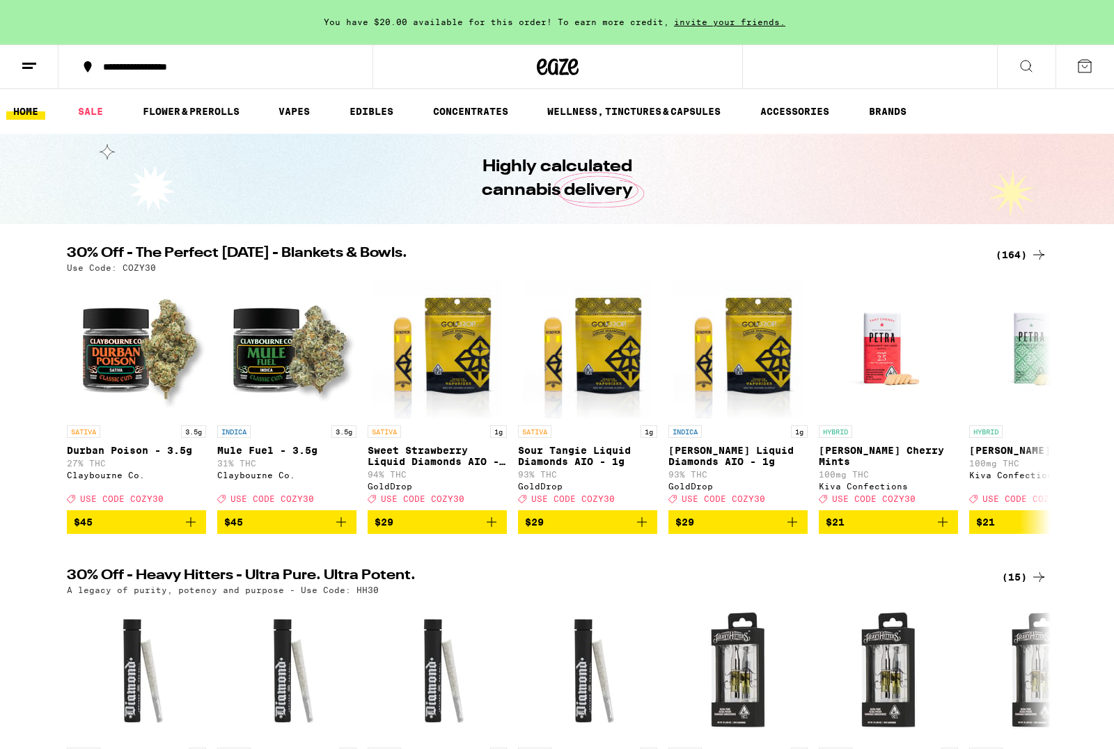
click at [1075, 70] on button at bounding box center [1085, 66] width 59 height 43
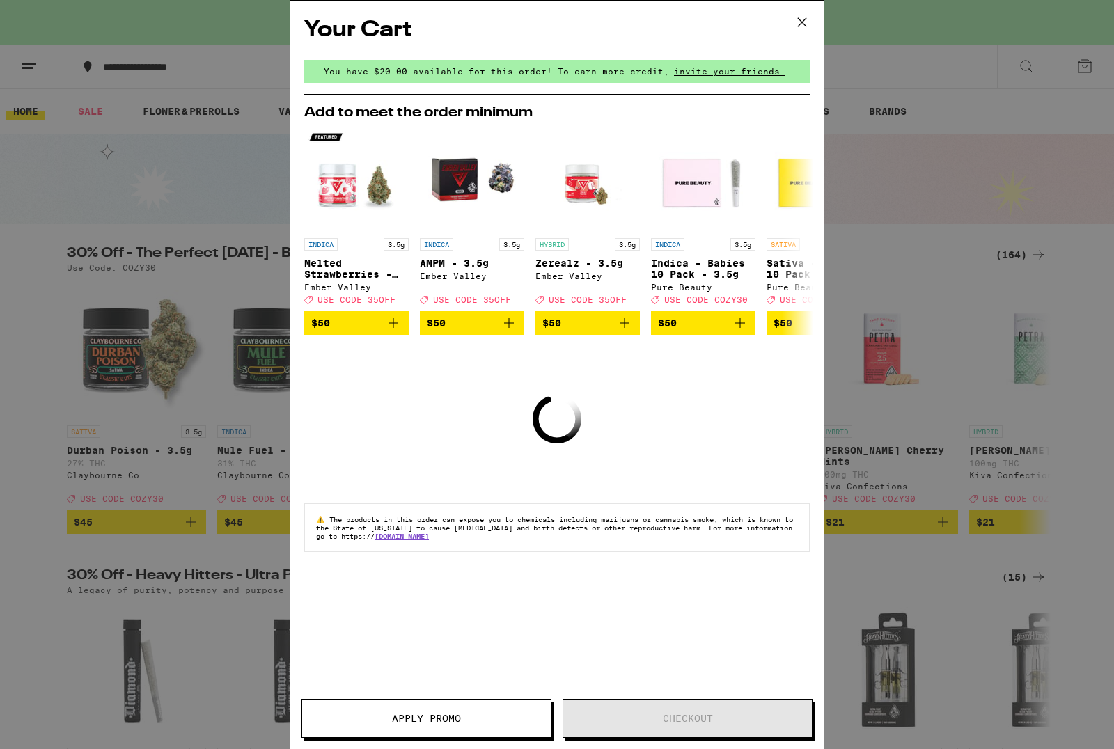
click at [802, 23] on icon at bounding box center [802, 22] width 8 height 8
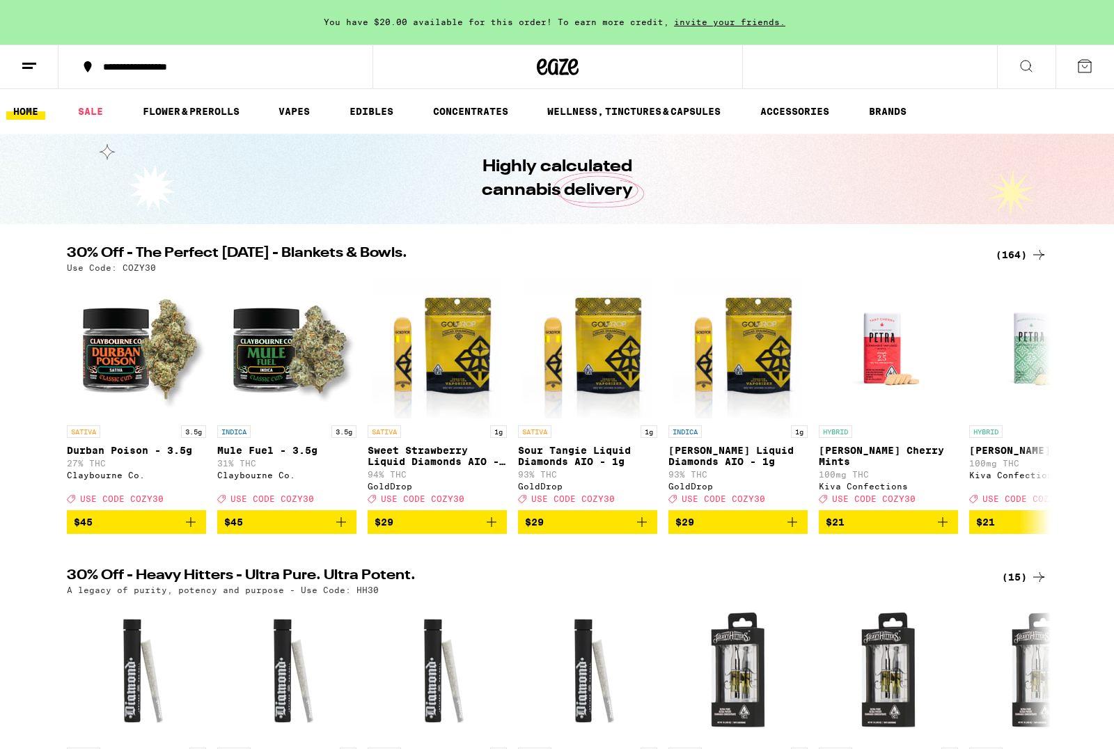
click at [295, 103] on link "VAPES" at bounding box center [294, 111] width 45 height 17
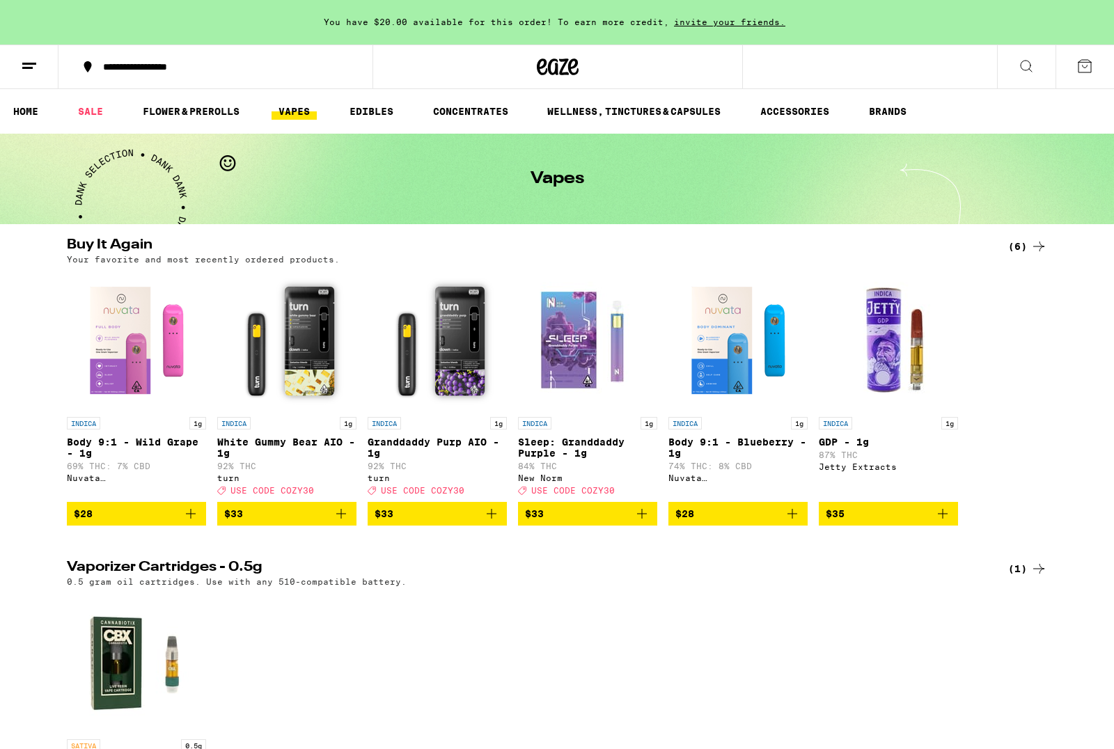
click at [304, 116] on link "VAPES" at bounding box center [294, 111] width 45 height 17
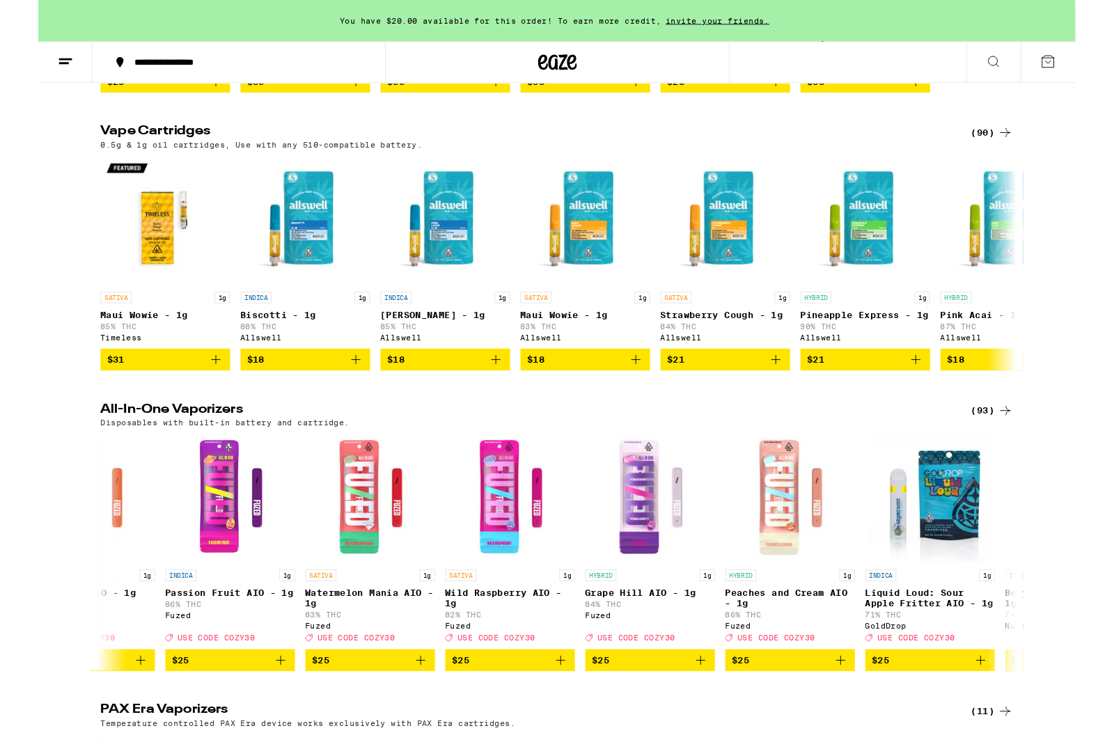
scroll to position [0, 79]
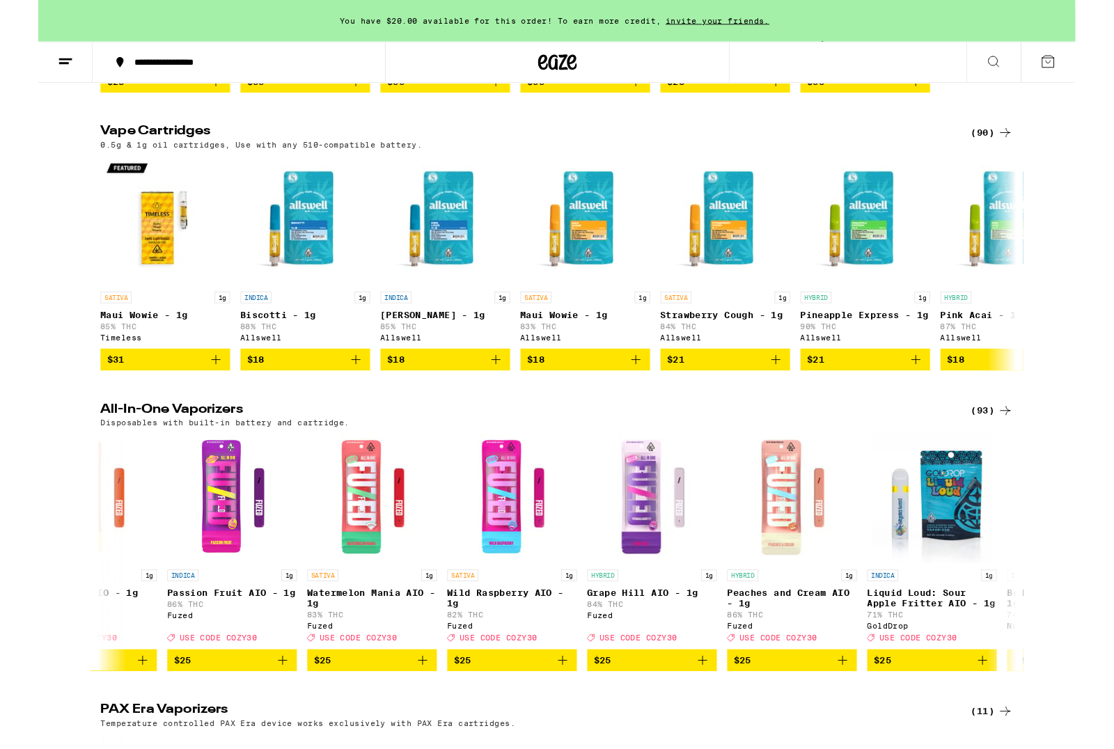
click at [221, 718] on span "$25" at bounding box center [208, 709] width 125 height 17
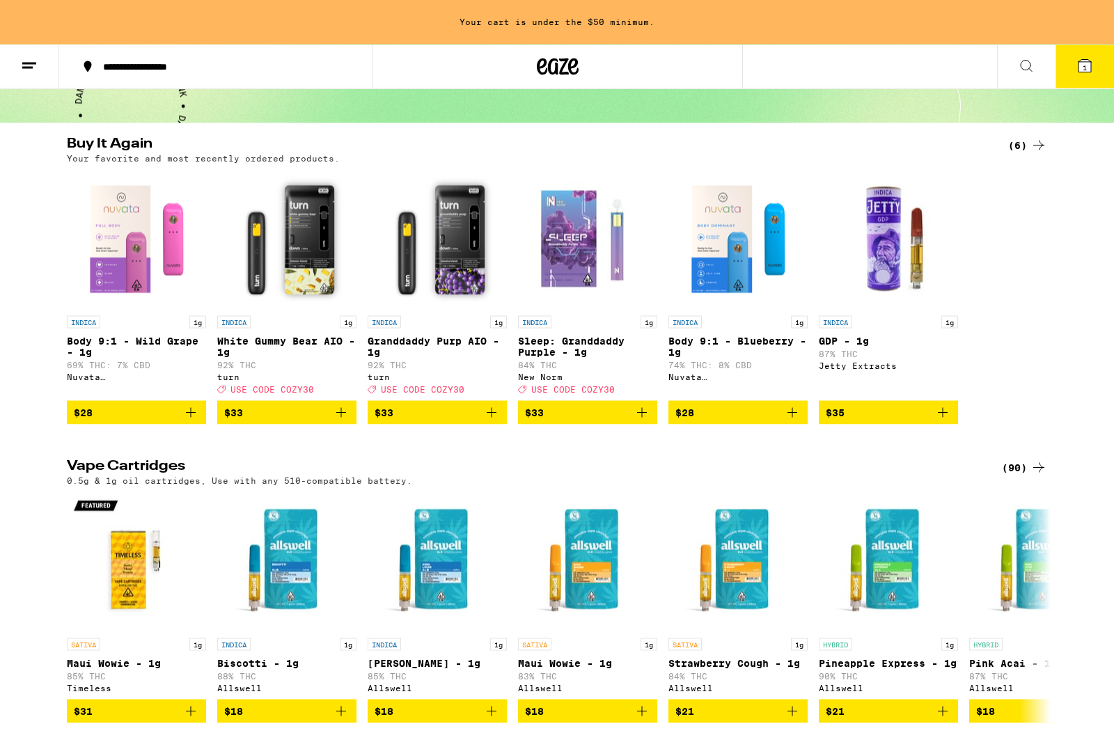
scroll to position [0, 0]
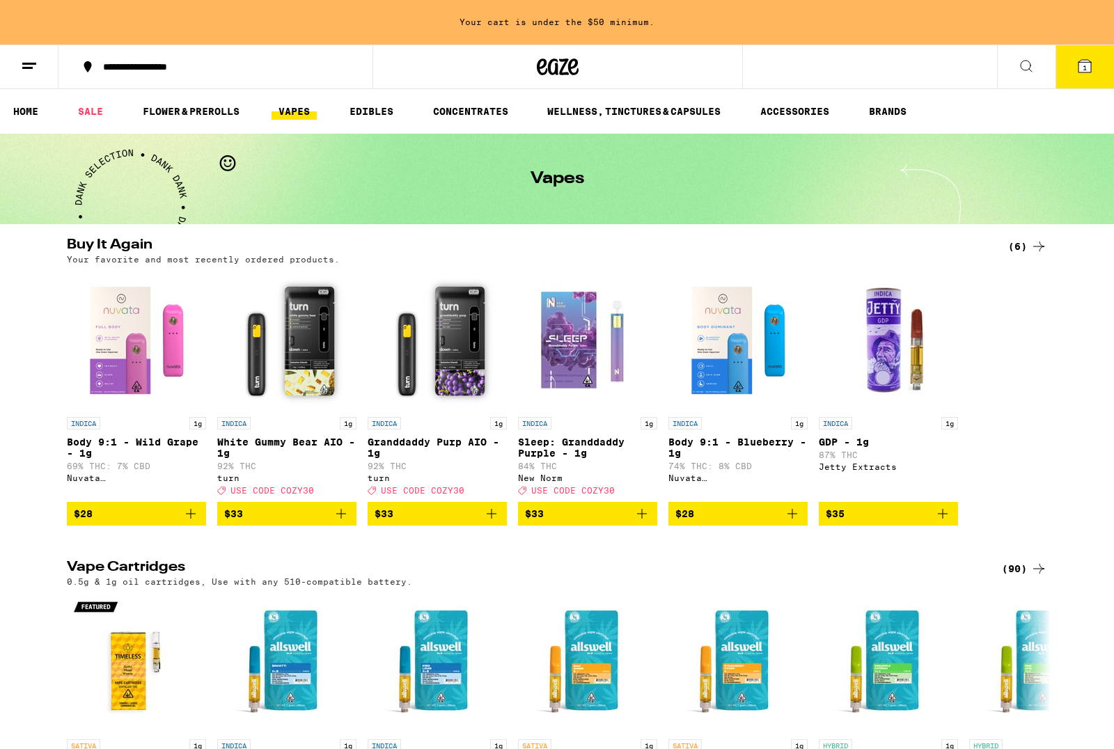
click at [217, 132] on ul "HOME SALE FLOWER & PREROLLS VAPES EDIBLES CONCENTRATES WELLNESS, TINCTURES & CA…" at bounding box center [557, 111] width 1114 height 45
click at [208, 110] on link "FLOWER & PREROLLS" at bounding box center [191, 111] width 111 height 17
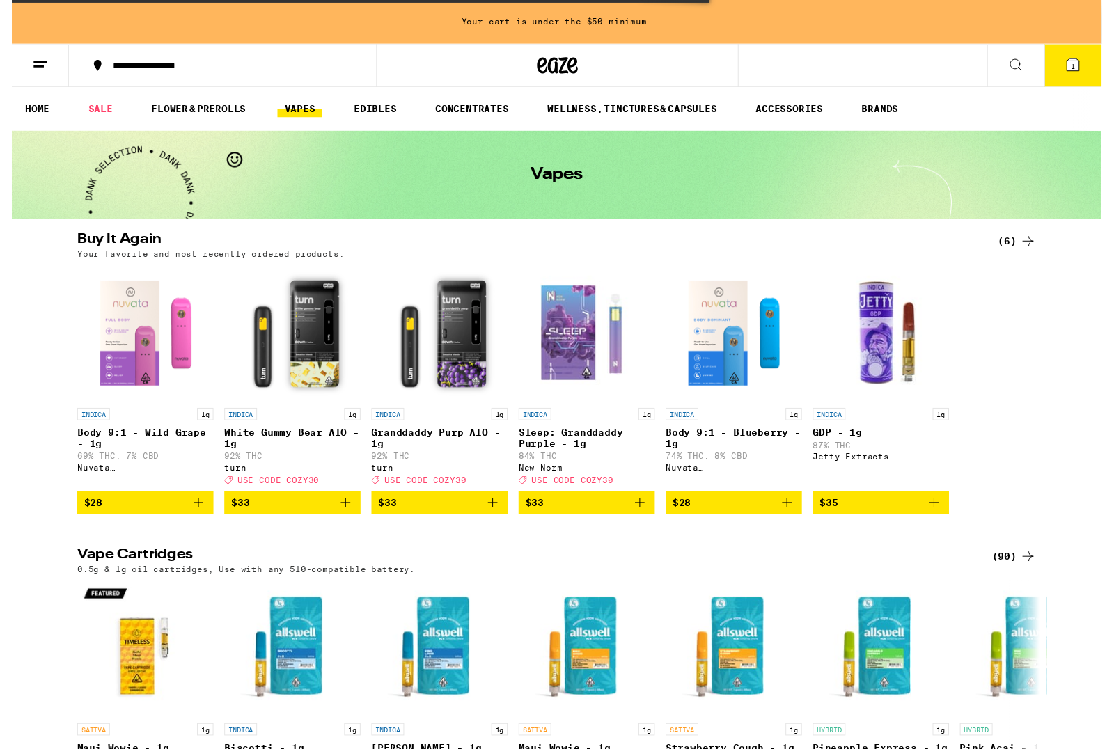
scroll to position [15, 0]
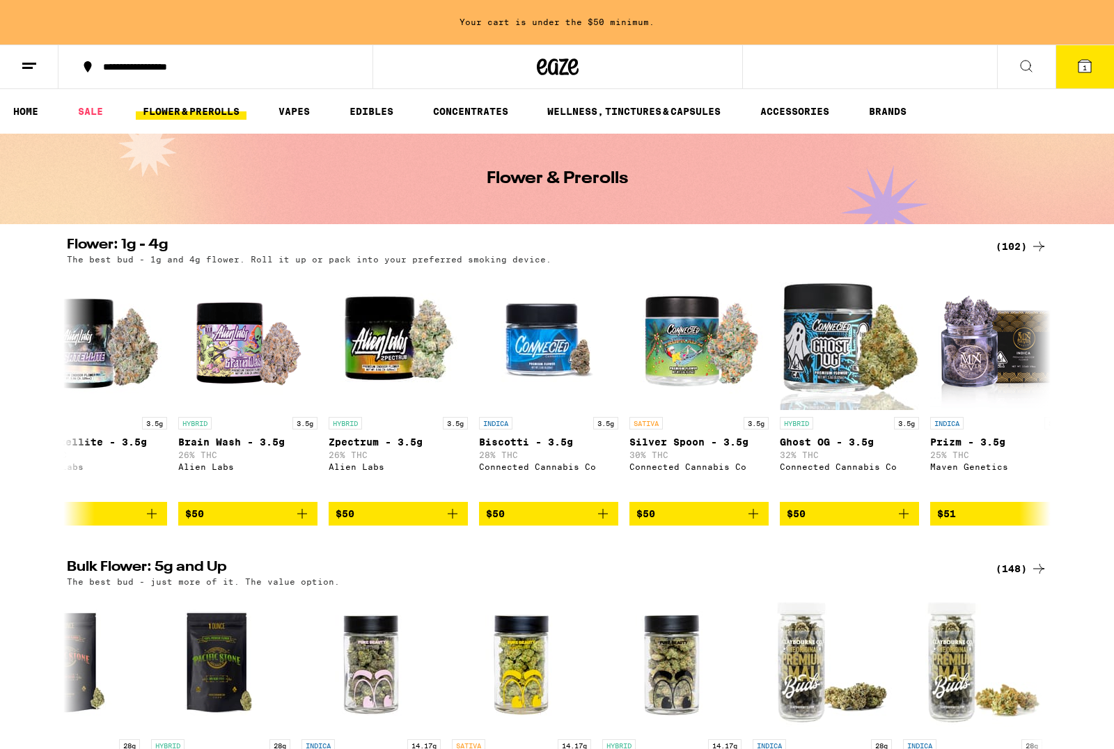
scroll to position [0, 10259]
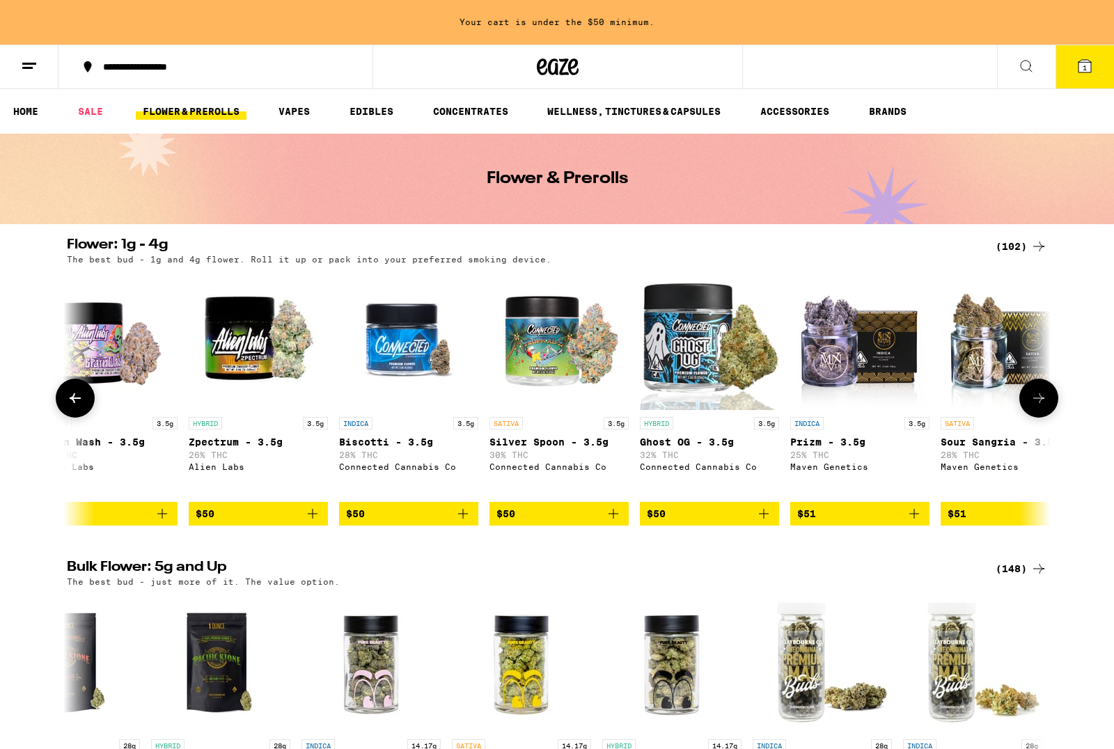
click at [892, 349] on img "Open page for Prizm - 3.5g from Maven Genetics" at bounding box center [860, 340] width 139 height 139
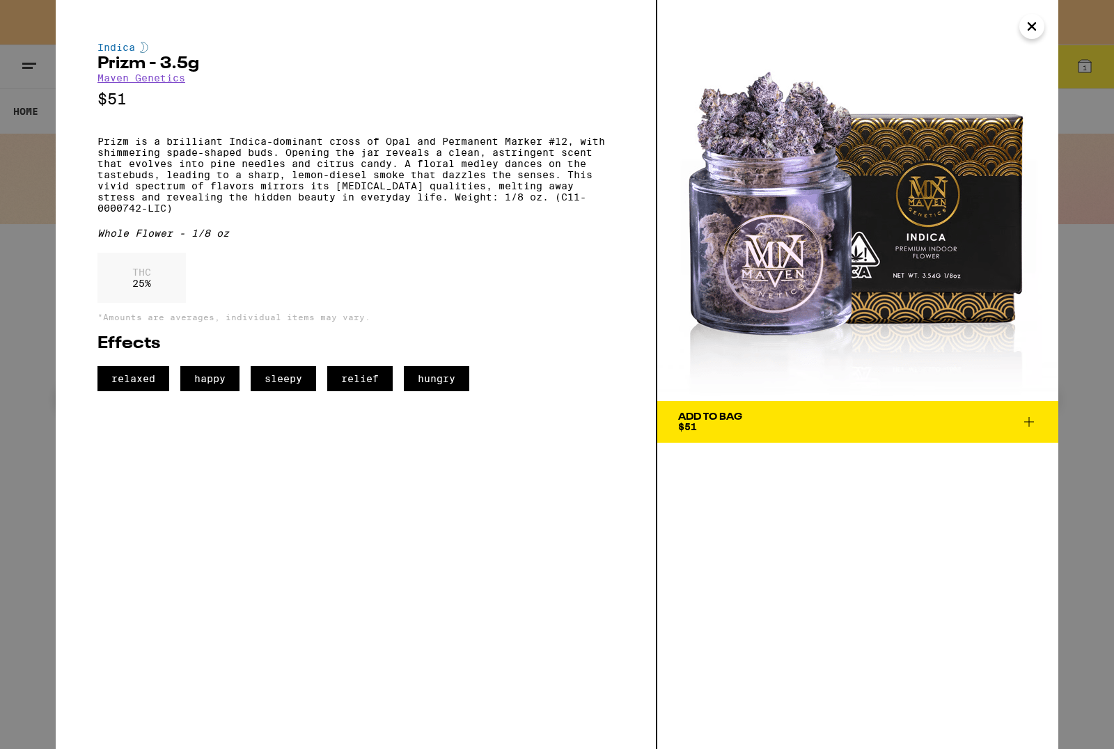
click at [1041, 30] on button "Close" at bounding box center [1032, 26] width 25 height 25
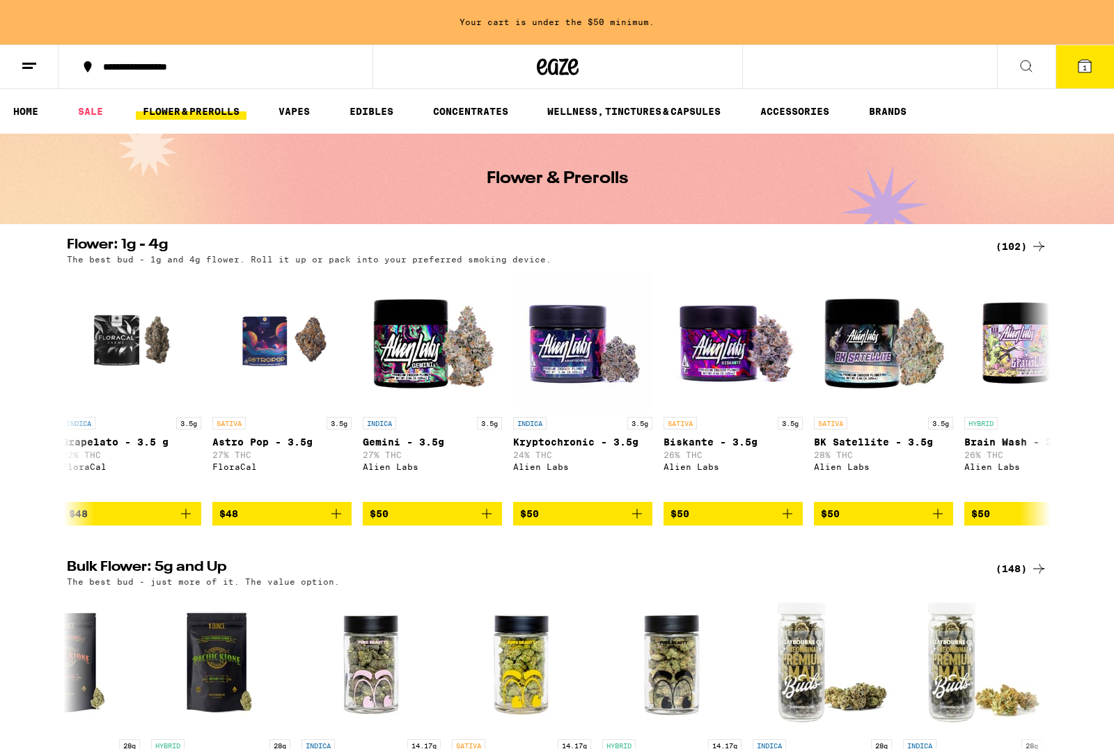
scroll to position [0, 9409]
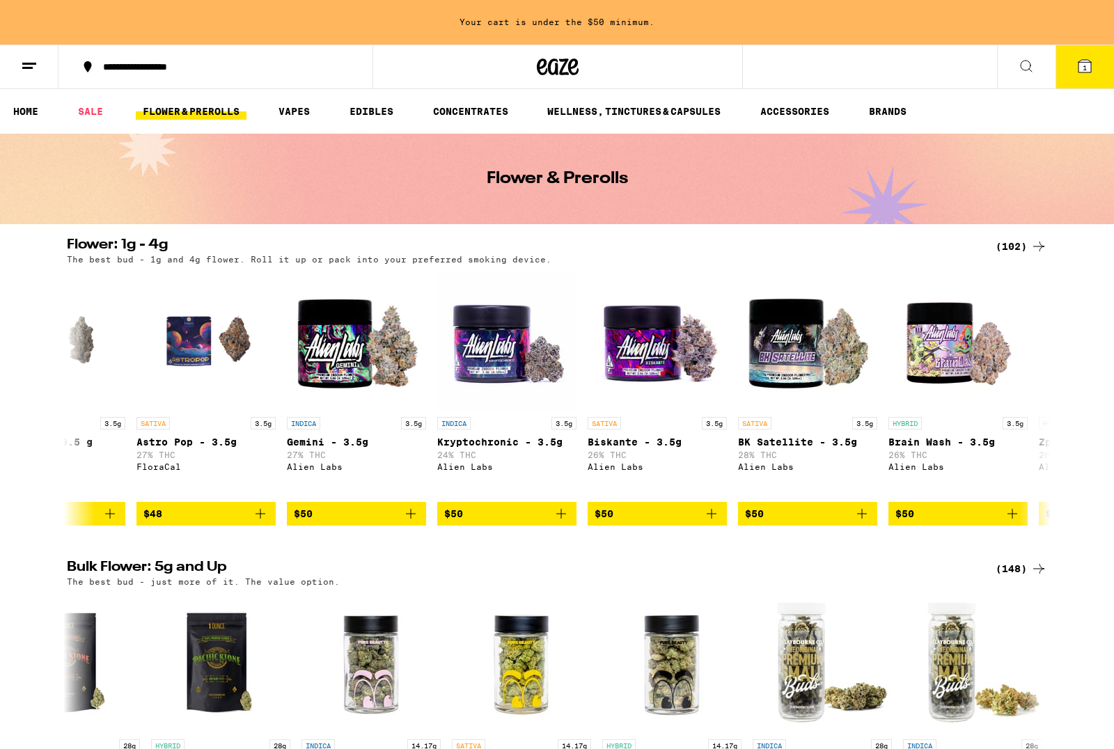
click at [385, 522] on span "$50" at bounding box center [356, 514] width 125 height 17
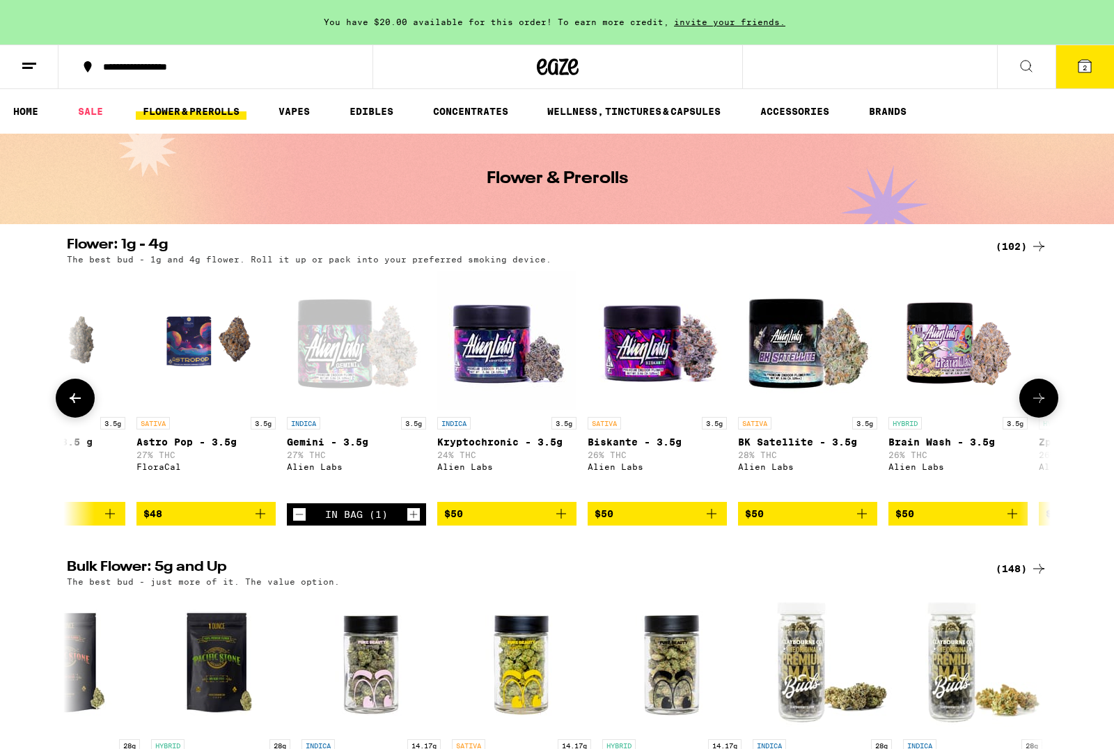
click at [1078, 70] on icon at bounding box center [1085, 66] width 17 height 17
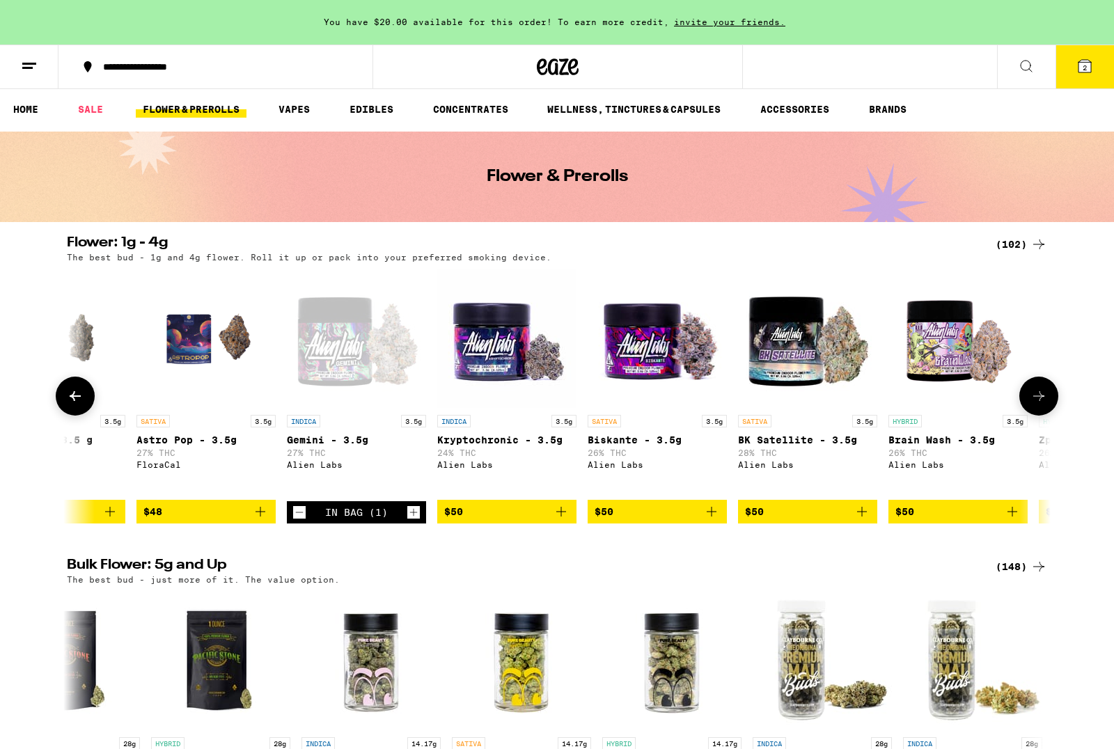
click at [1078, 72] on icon at bounding box center [1085, 66] width 17 height 17
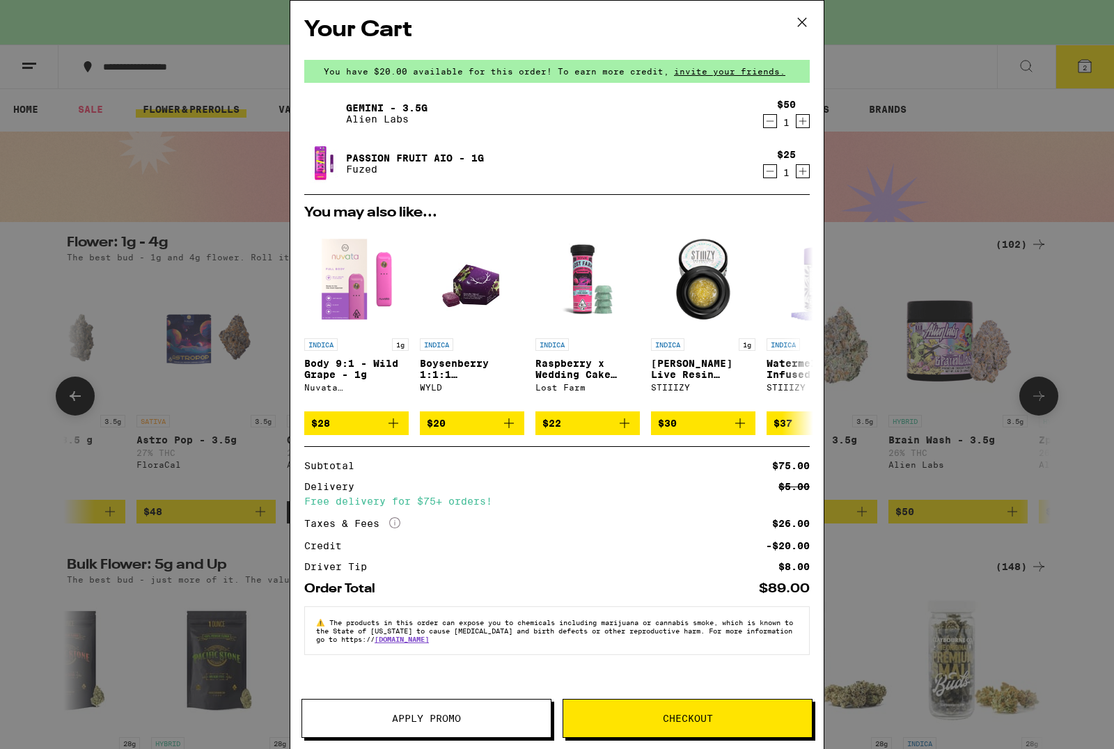
click at [403, 709] on button "Apply Promo" at bounding box center [427, 718] width 250 height 39
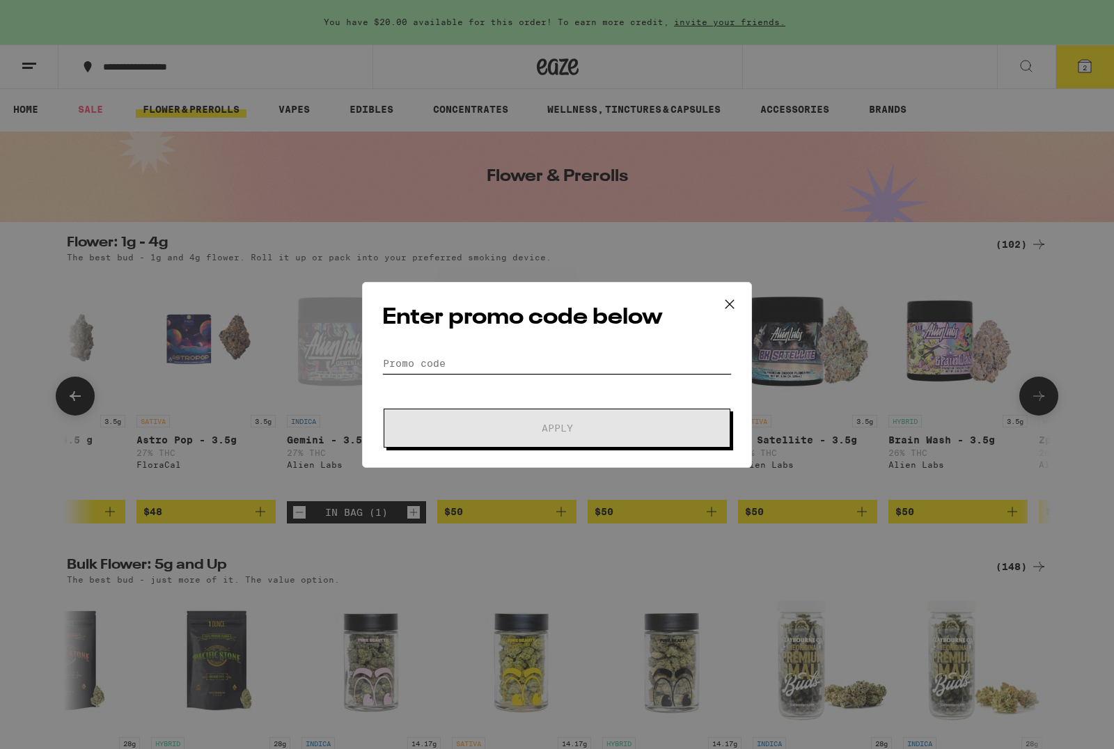
click at [407, 366] on input "Promo Code" at bounding box center [557, 363] width 350 height 21
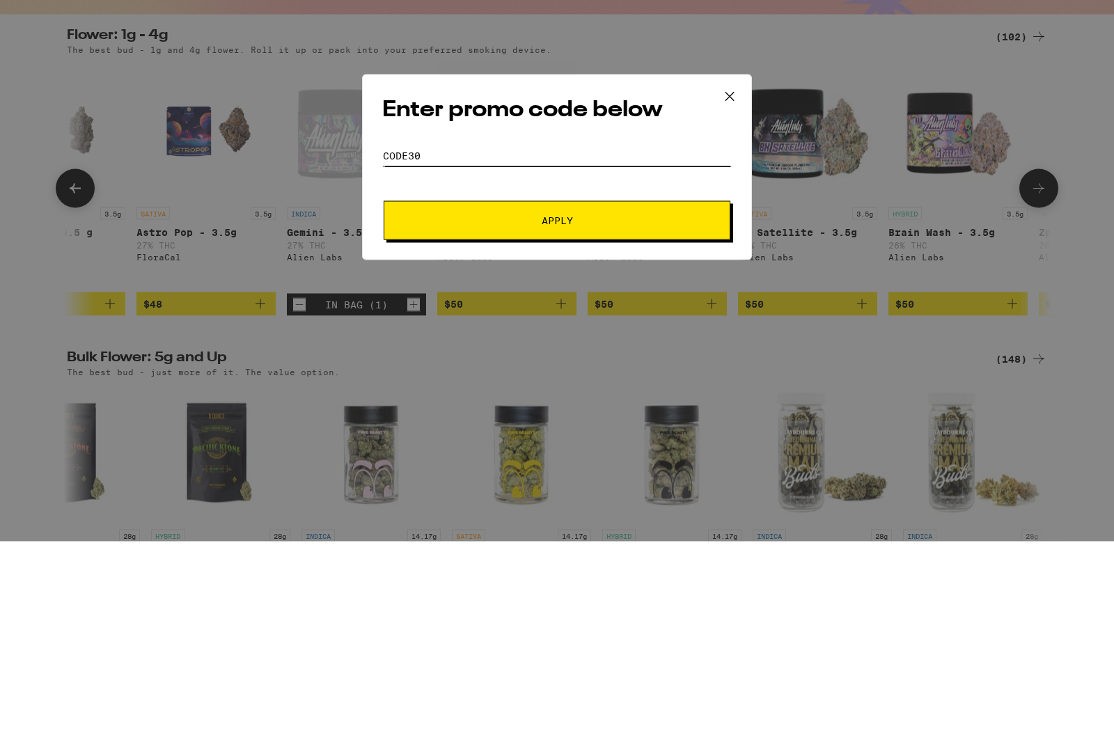
type input "CODE30"
click at [477, 423] on span "Apply" at bounding box center [557, 428] width 251 height 10
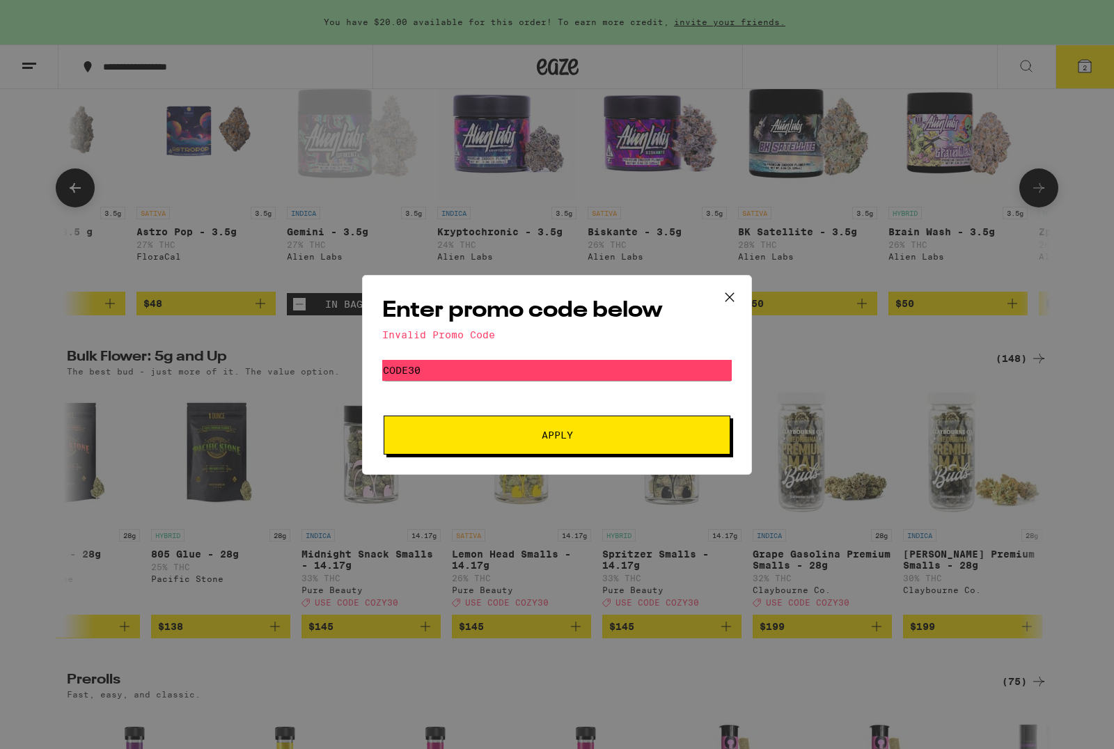
click at [442, 430] on button "Apply" at bounding box center [557, 435] width 347 height 39
click at [733, 288] on icon at bounding box center [730, 297] width 21 height 21
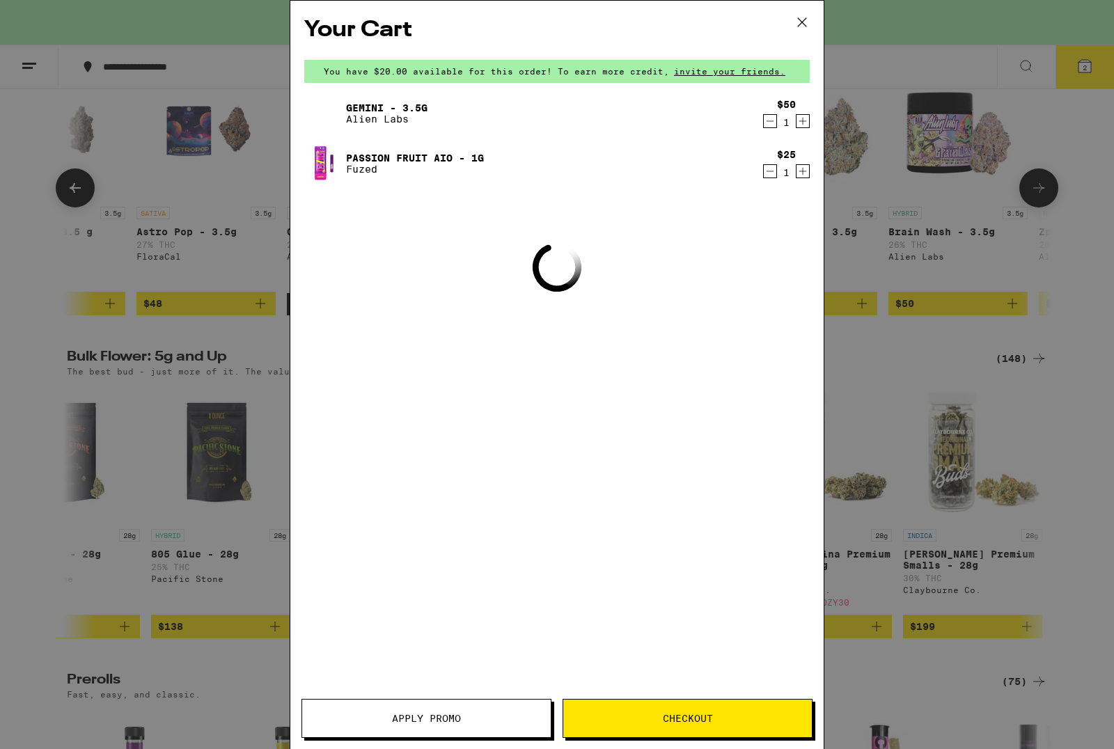
scroll to position [2, 0]
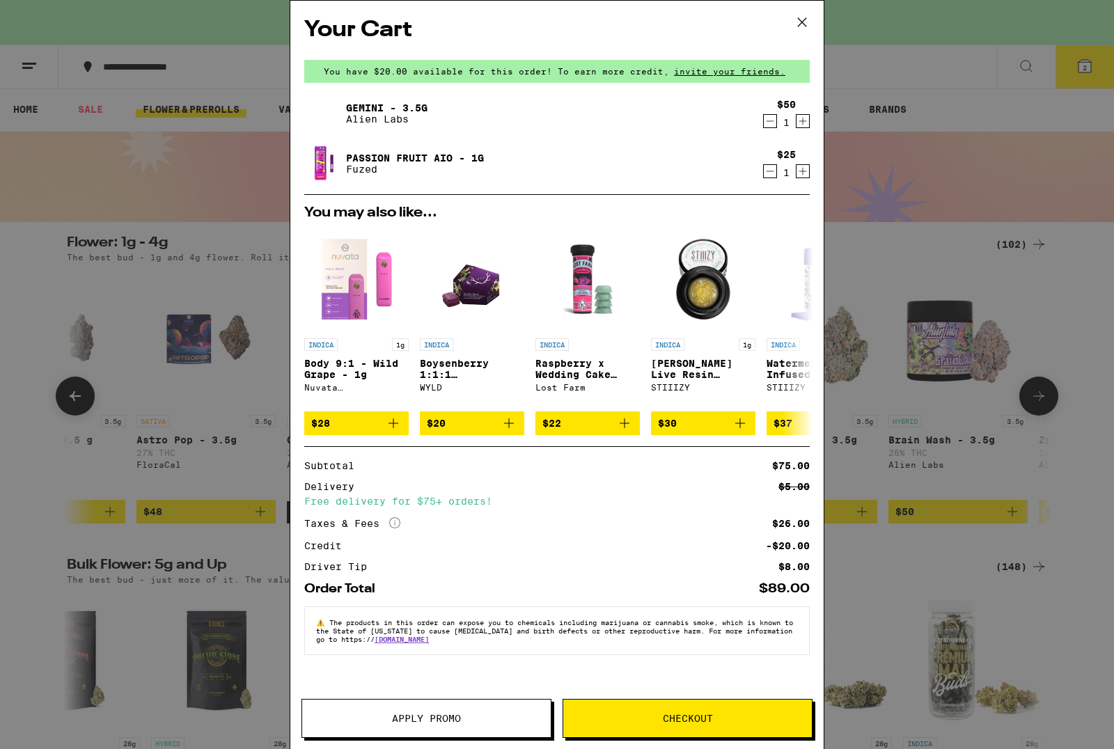
click at [807, 17] on icon at bounding box center [802, 22] width 21 height 21
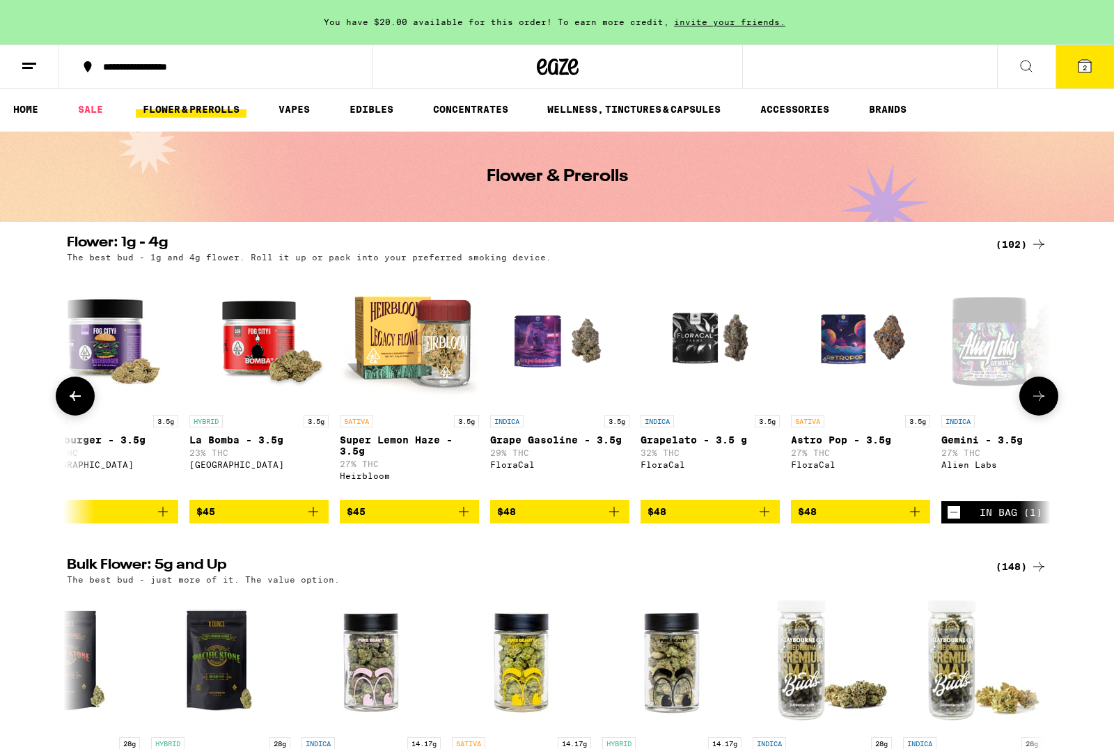
click at [91, 105] on link "SALE" at bounding box center [90, 109] width 39 height 17
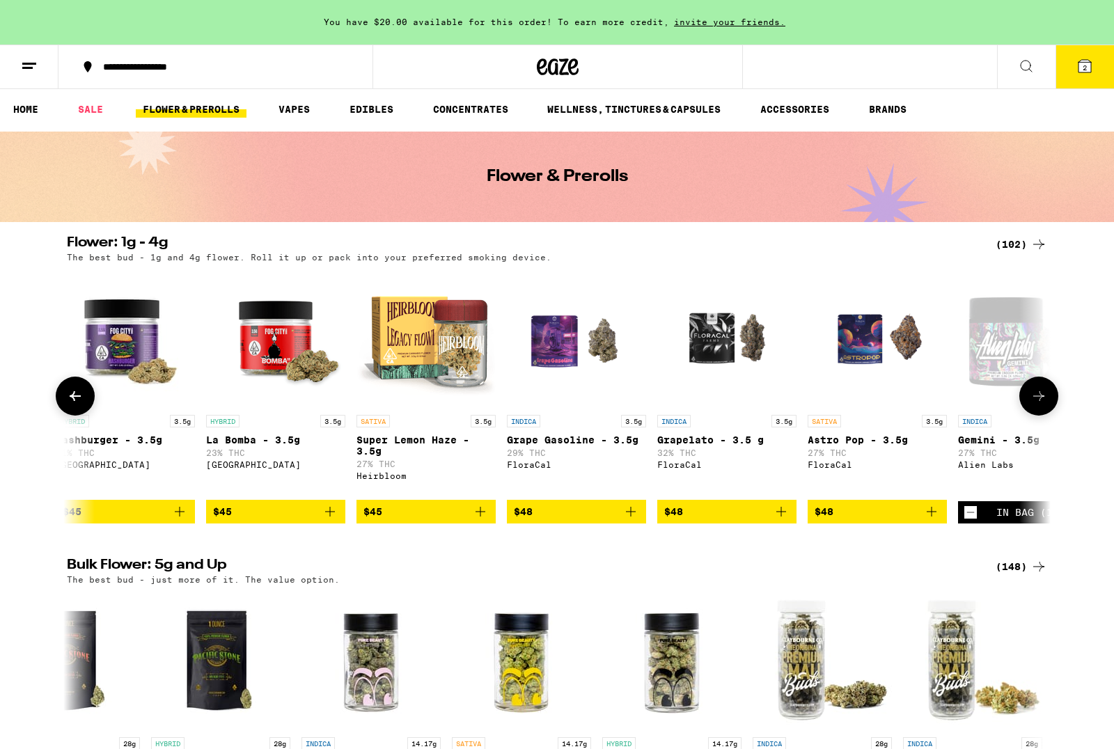
scroll to position [0, 8737]
click at [86, 102] on link "SALE" at bounding box center [90, 109] width 39 height 17
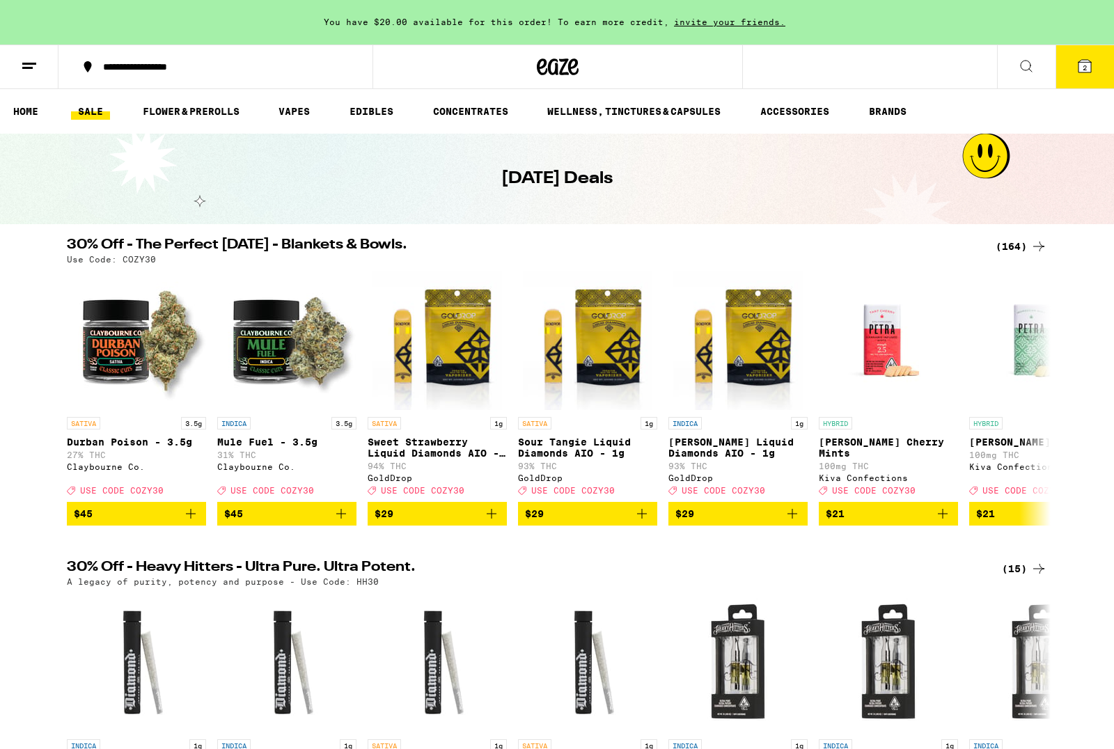
click at [1085, 59] on icon at bounding box center [1085, 66] width 17 height 17
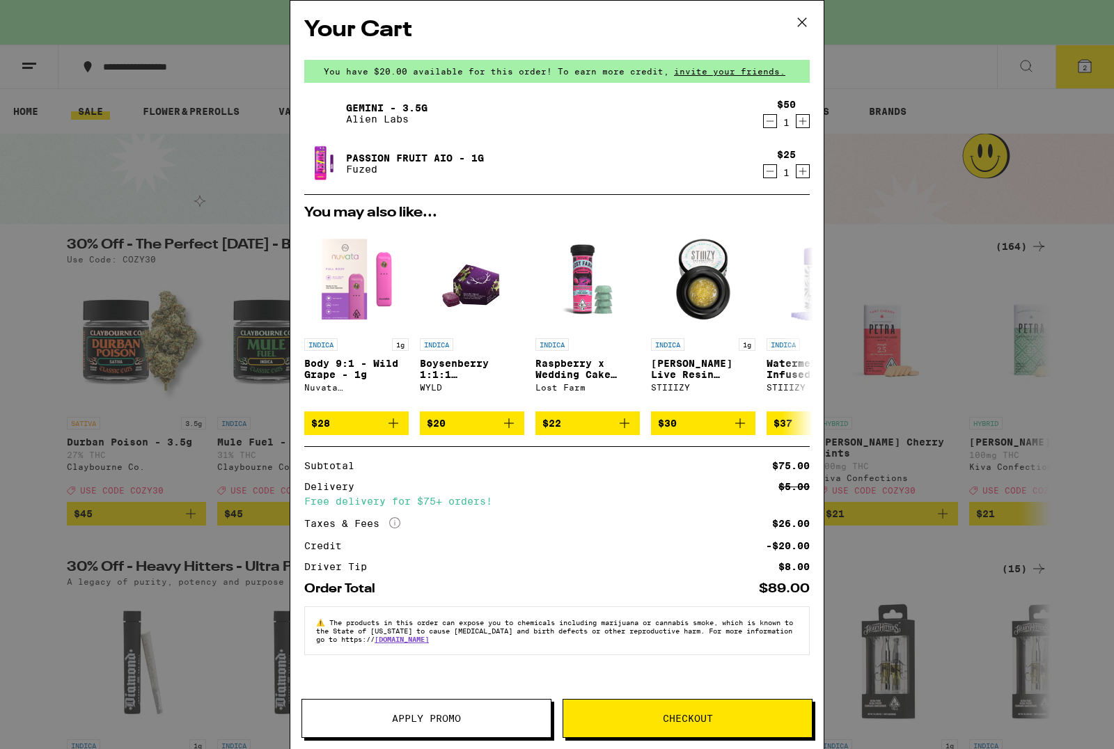
click at [412, 723] on span "Apply Promo" at bounding box center [426, 719] width 69 height 10
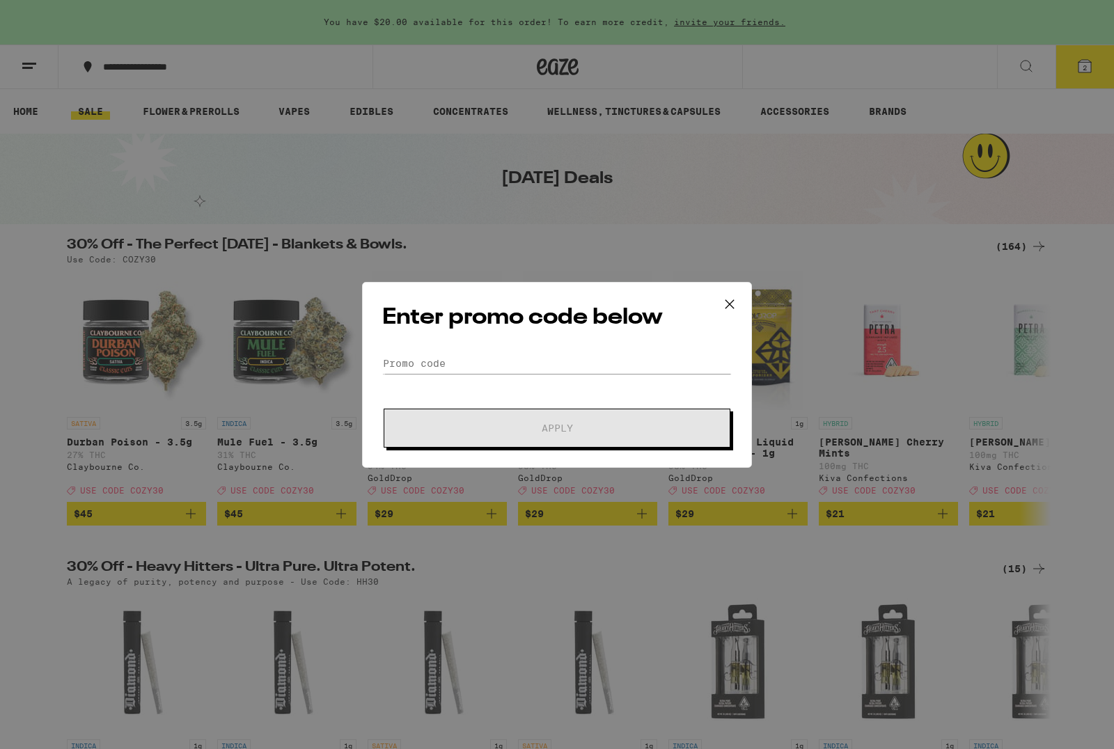
click at [413, 349] on div "Enter promo code below Promo Code Apply" at bounding box center [557, 375] width 390 height 186
click at [422, 374] on input "Promo Code" at bounding box center [557, 363] width 350 height 21
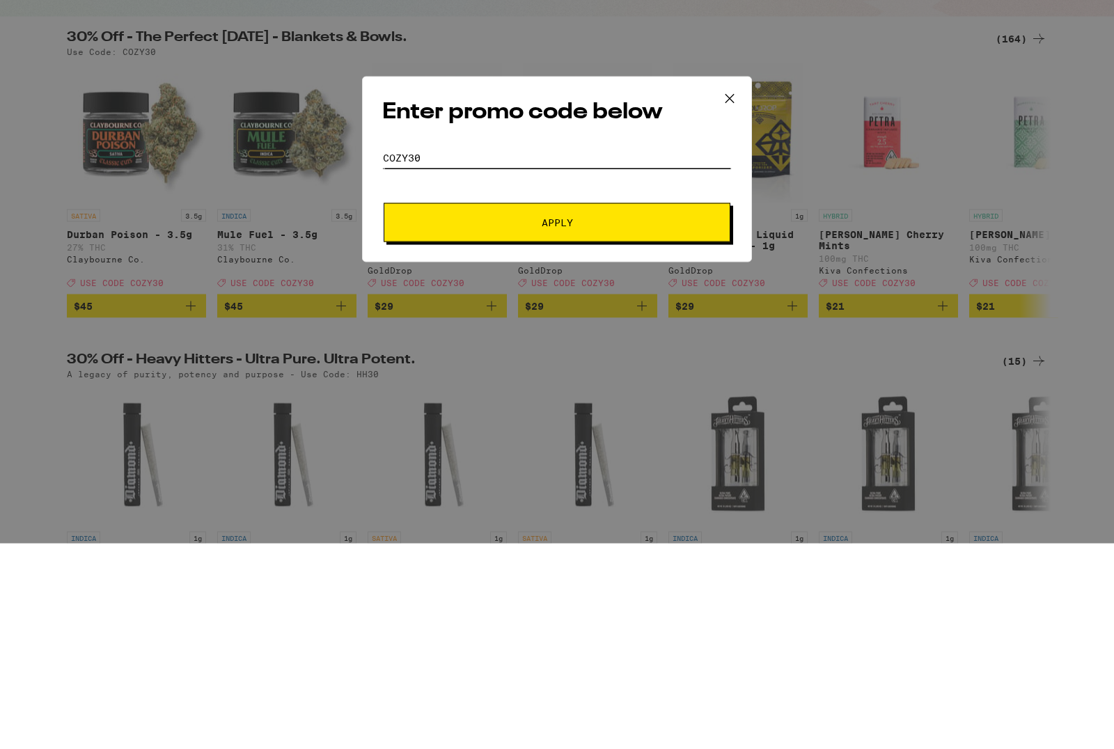
type input "COZY30"
click at [435, 409] on button "Apply" at bounding box center [557, 428] width 347 height 39
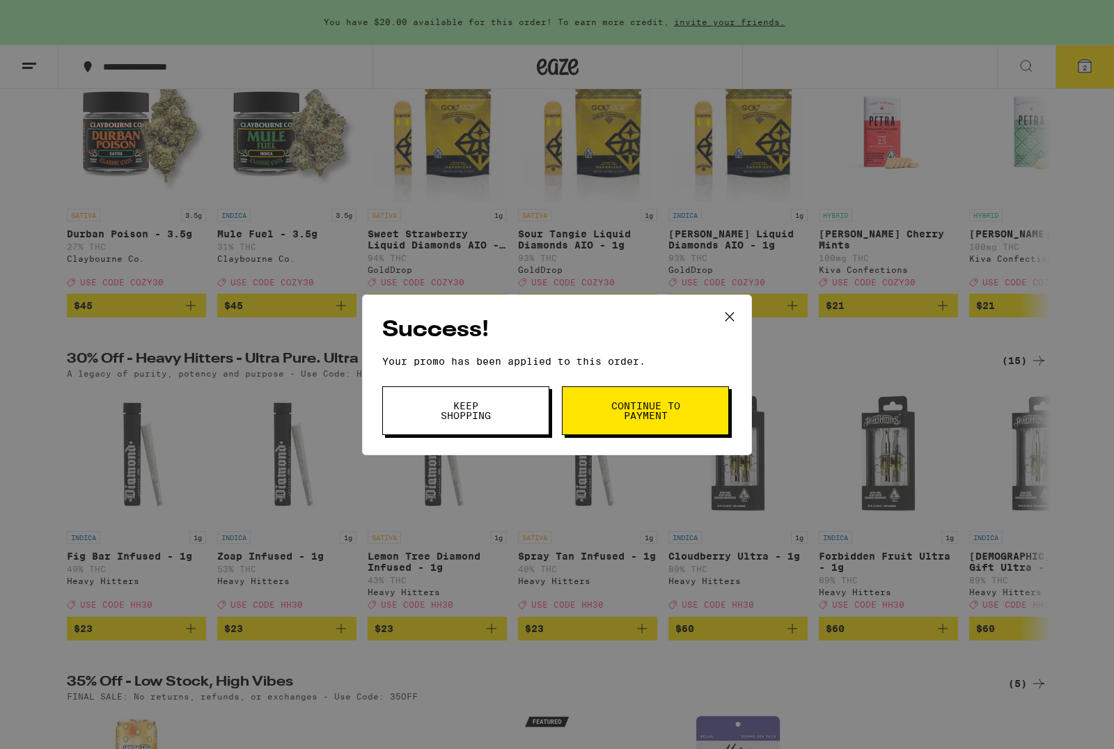
click at [605, 390] on button "Continue to payment" at bounding box center [645, 411] width 167 height 49
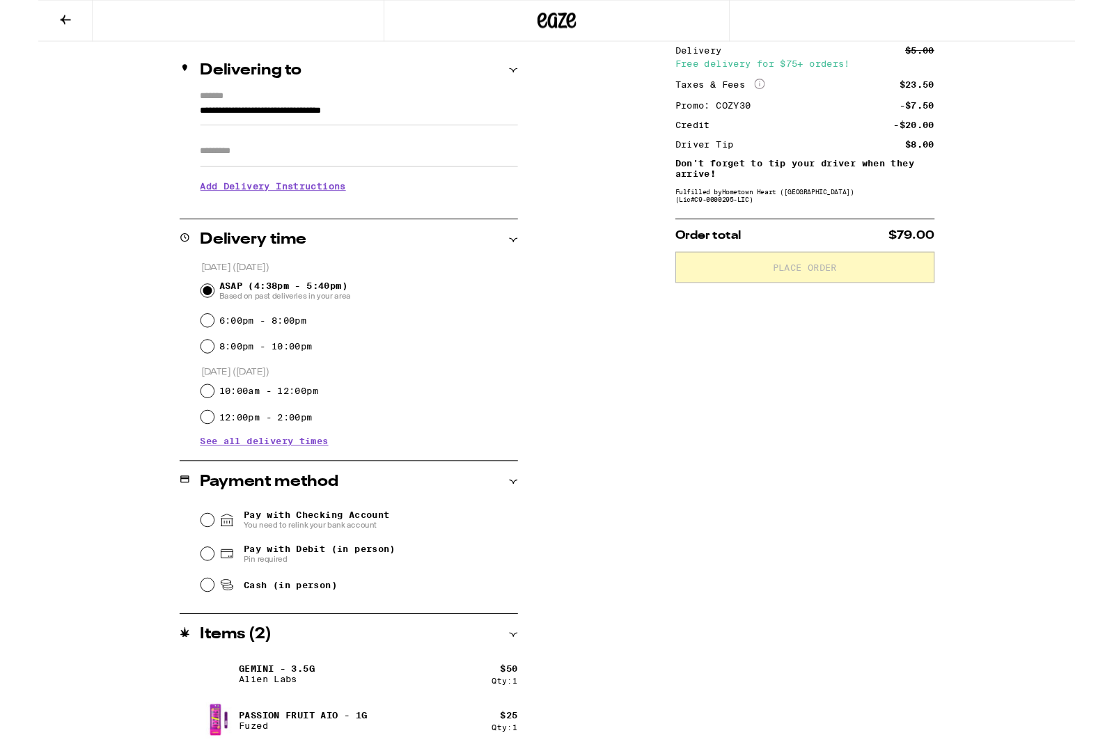
scroll to position [155, 0]
click at [188, 596] on input "Pay with Debit (in person) Pin required" at bounding box center [182, 595] width 14 height 14
radio input "true"
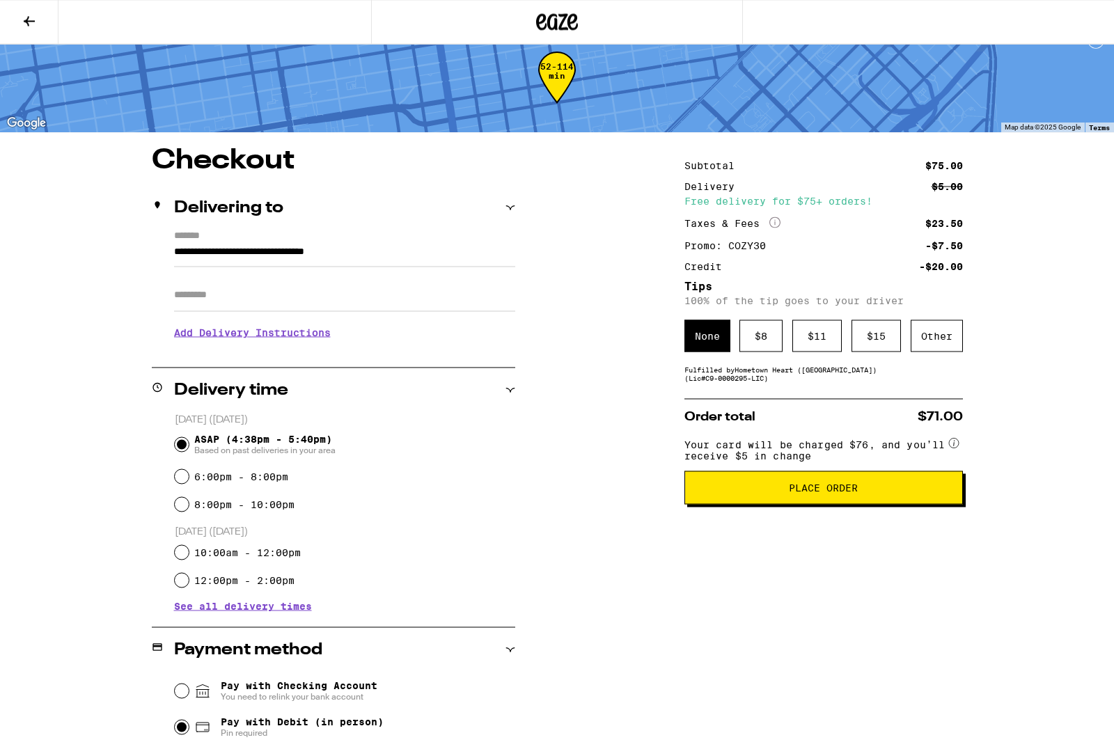
scroll to position [22, 0]
click at [763, 347] on div "$ 8" at bounding box center [761, 336] width 43 height 32
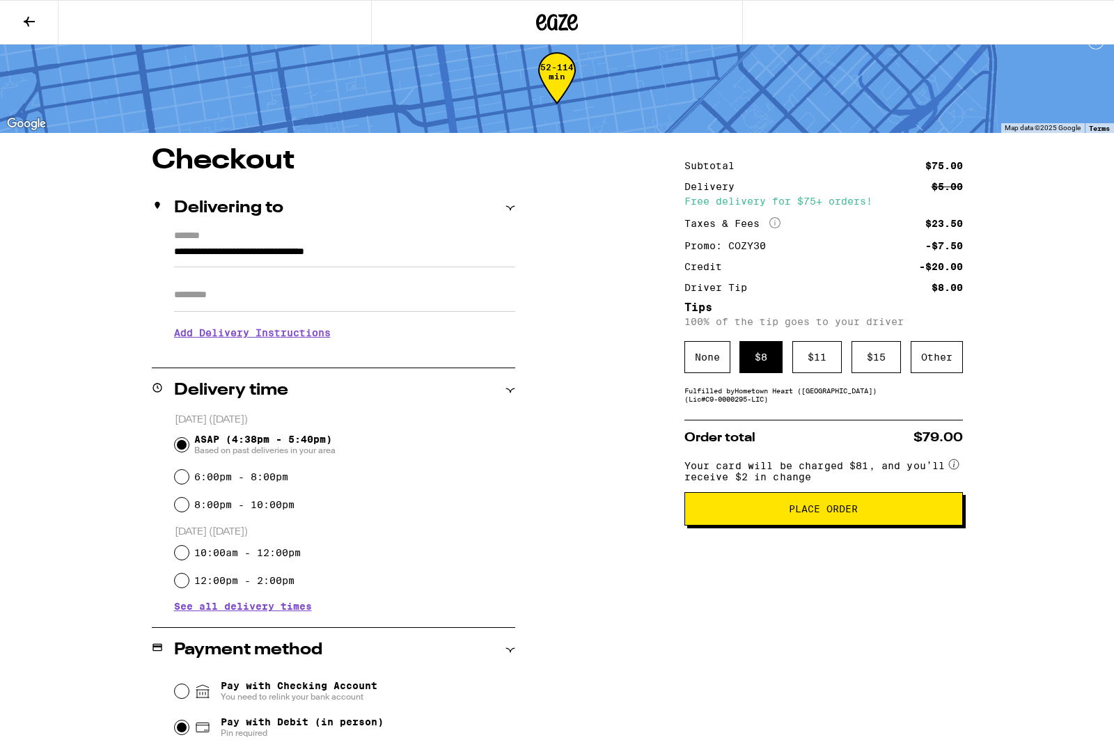
click at [766, 514] on span "Place Order" at bounding box center [824, 509] width 255 height 10
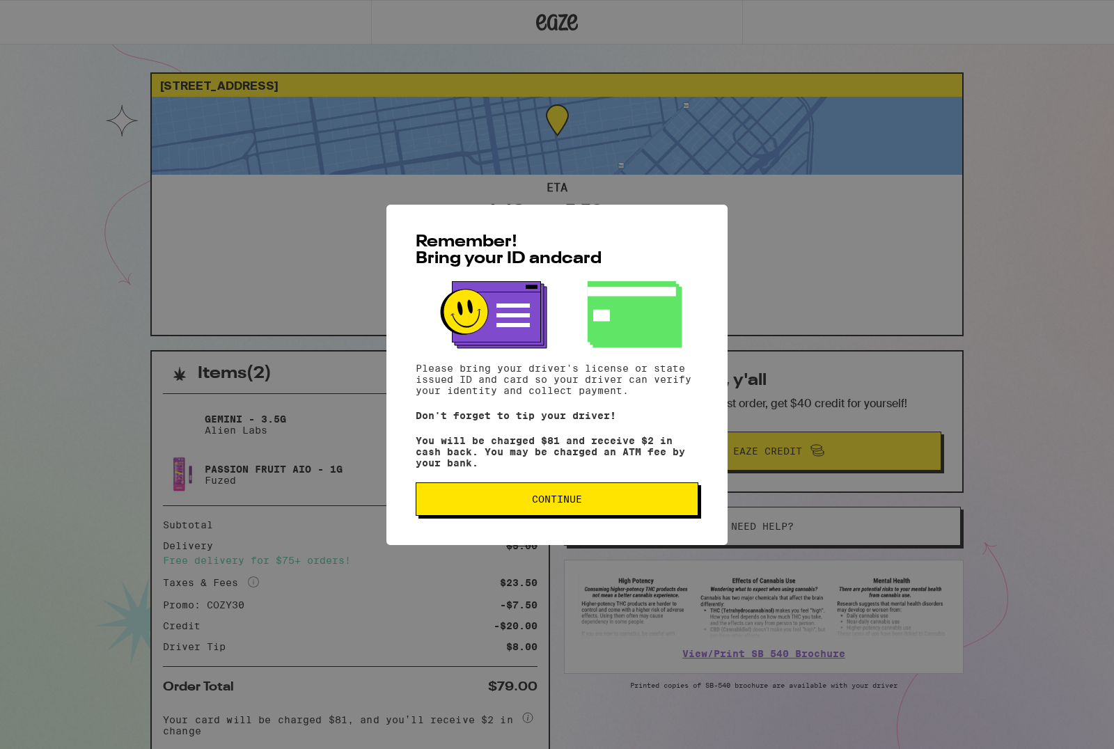
click at [484, 495] on button "Continue" at bounding box center [557, 499] width 283 height 33
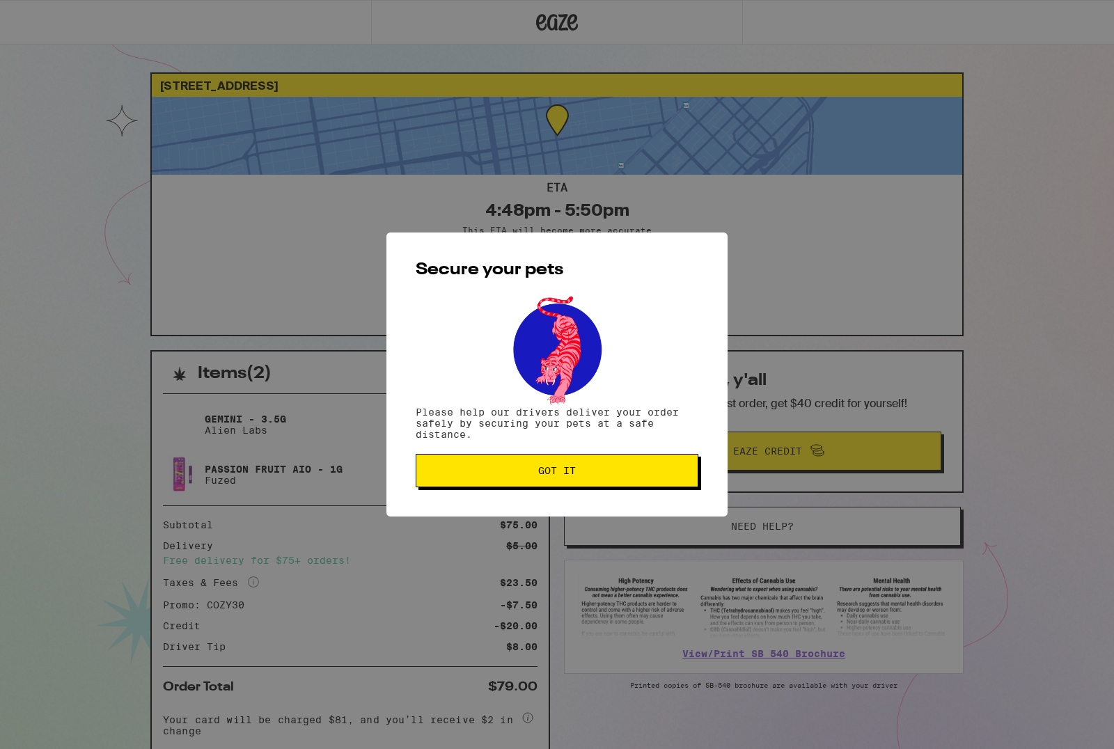
click at [479, 499] on div "Secure your pets Please help our drivers deliver your order safely by securing …" at bounding box center [557, 375] width 341 height 284
click at [480, 488] on button "Got it" at bounding box center [557, 470] width 283 height 33
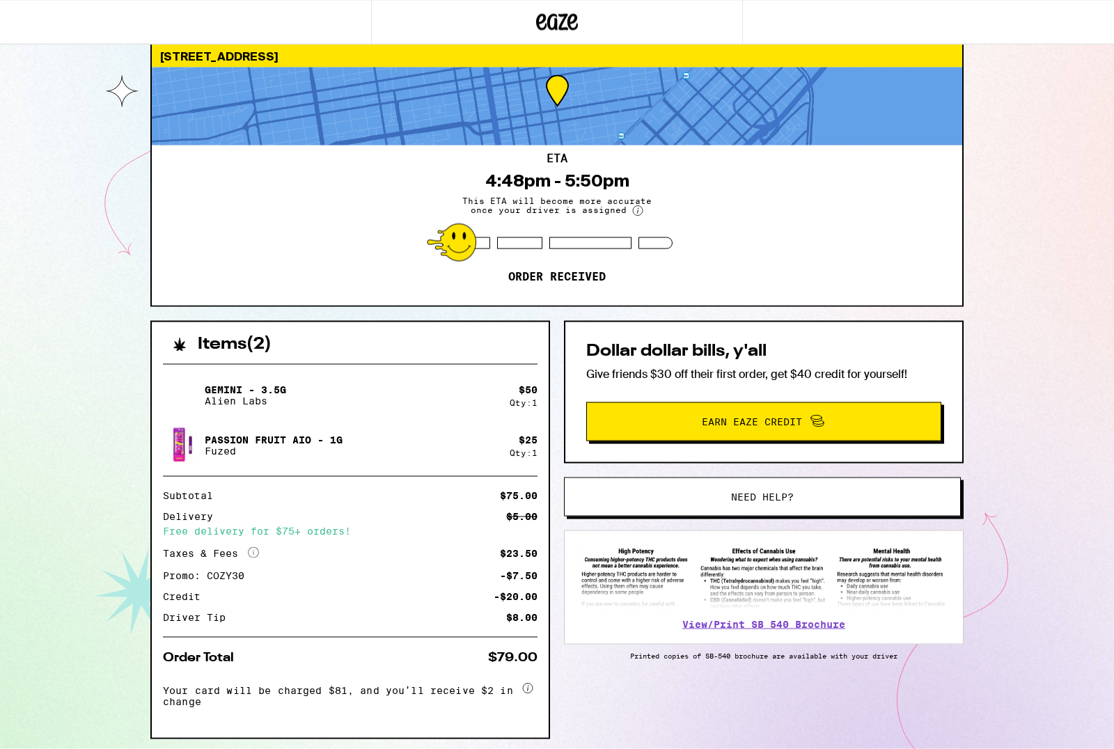
scroll to position [82, 0]
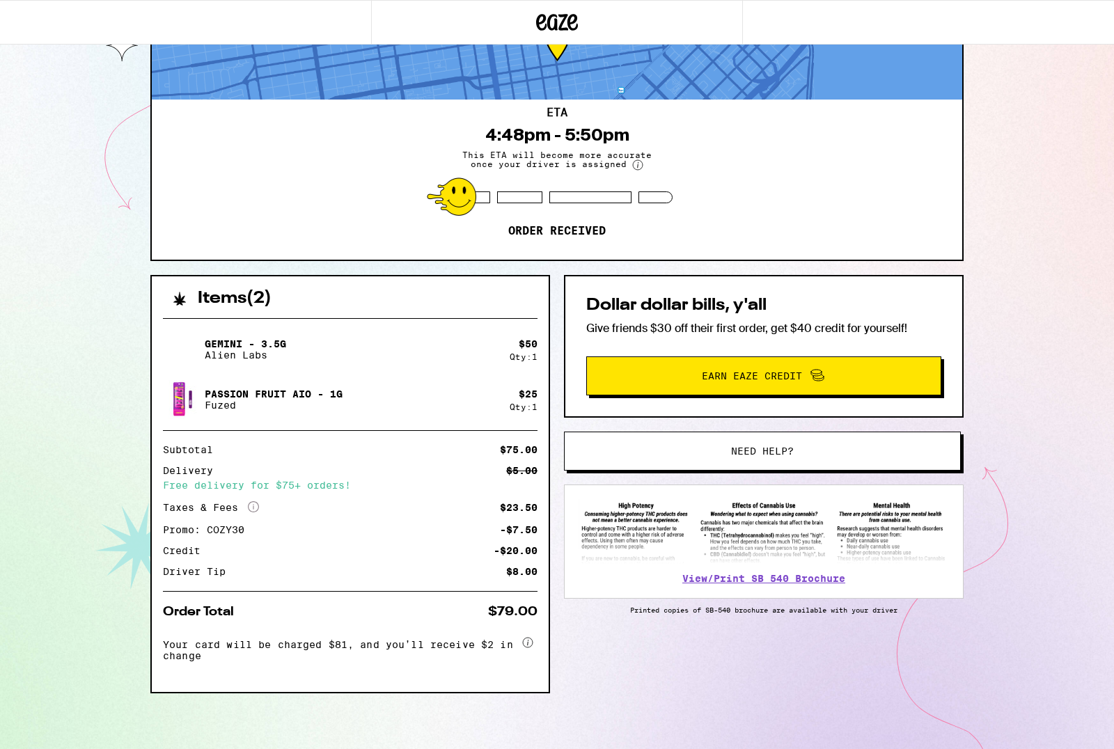
click at [10, 320] on div "[STREET_ADDRESS] 4:48pm - 5:50pm This ETA will become more accurate once your d…" at bounding box center [557, 337] width 1114 height 825
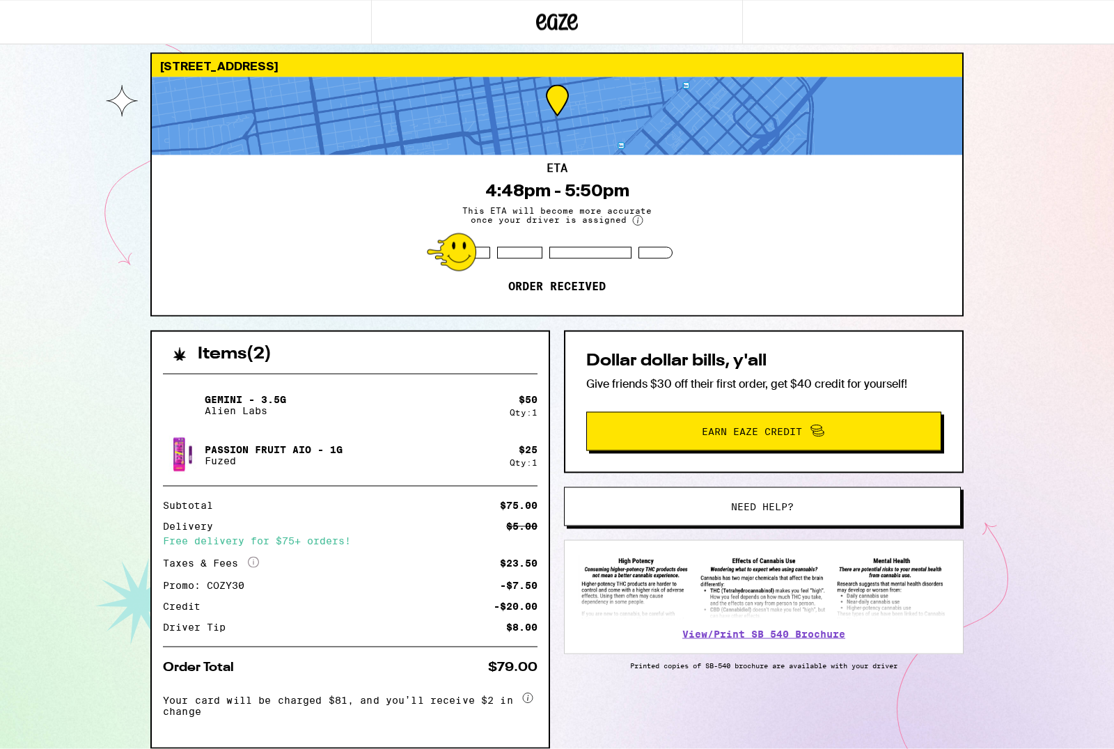
scroll to position [0, 0]
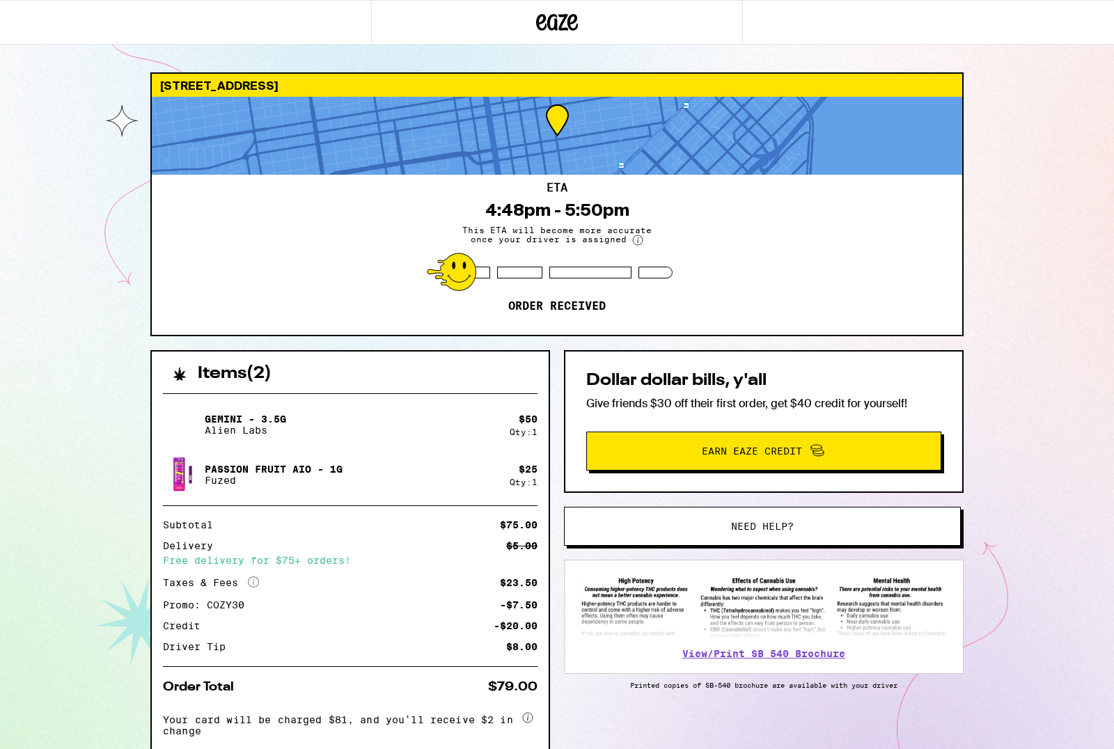
click at [0, 545] on div "[STREET_ADDRESS] 4:48pm - 5:50pm This ETA will become more accurate once your d…" at bounding box center [557, 412] width 1114 height 825
click at [548, 33] on icon at bounding box center [557, 22] width 42 height 25
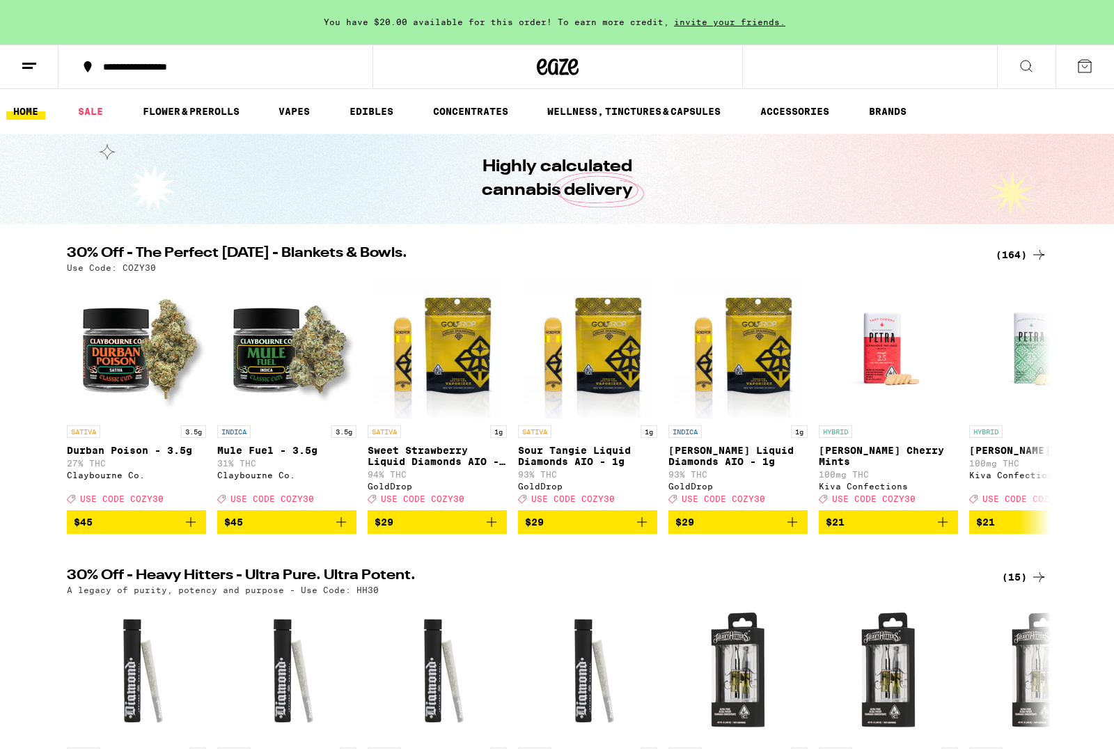
click at [1087, 77] on button at bounding box center [1085, 66] width 59 height 43
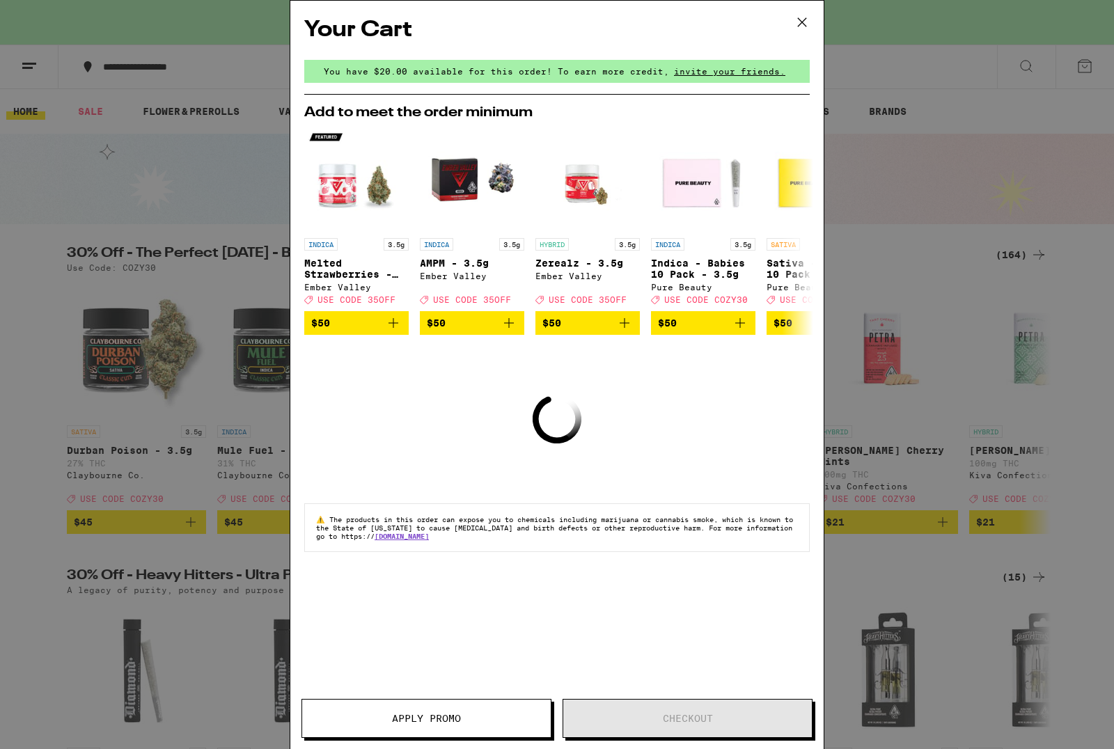
click at [800, 17] on icon at bounding box center [802, 22] width 21 height 21
click at [802, 18] on icon at bounding box center [802, 22] width 21 height 21
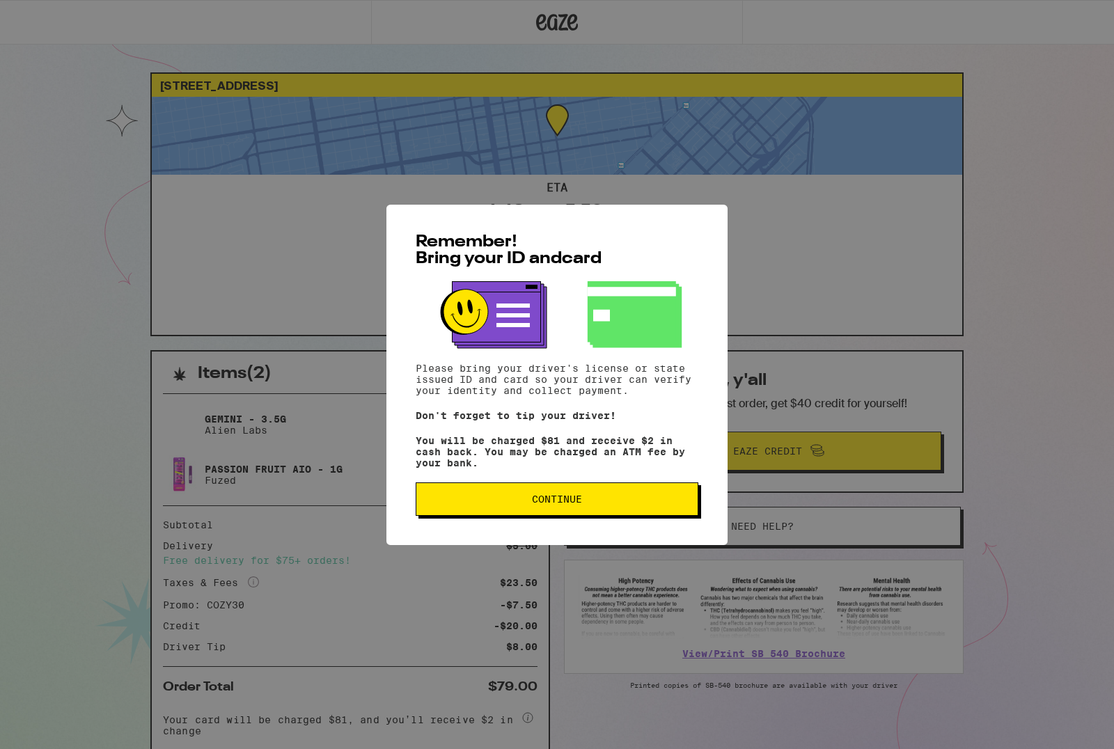
click at [630, 516] on button "Continue" at bounding box center [557, 499] width 283 height 33
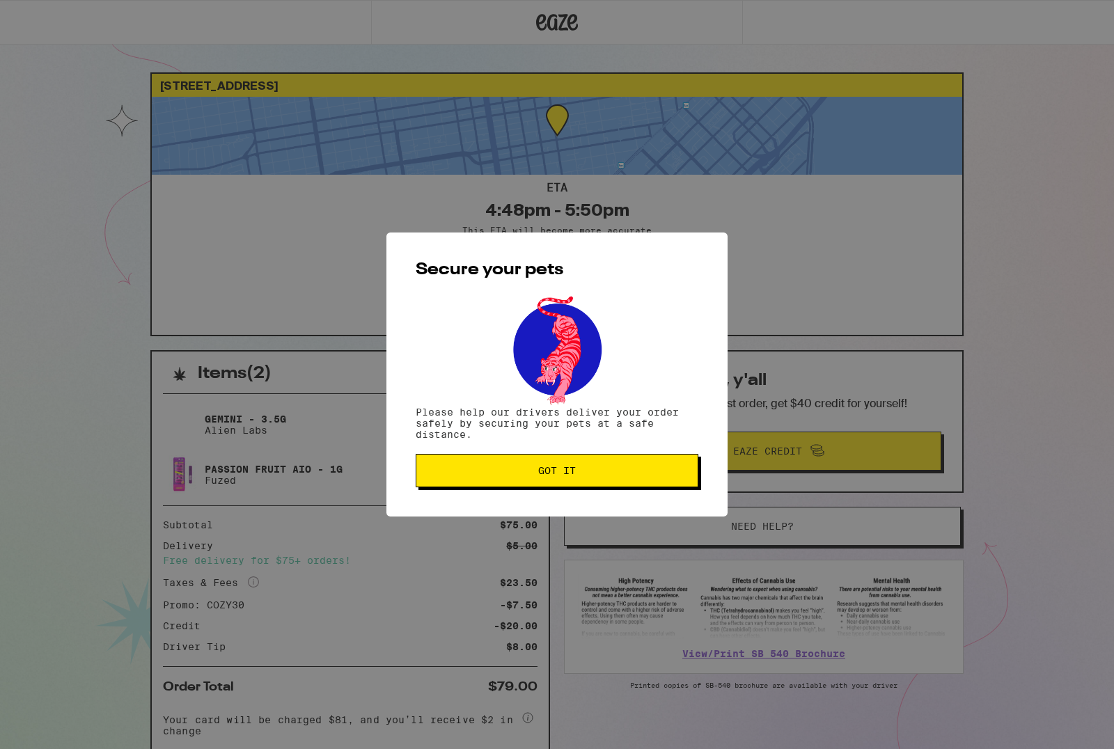
click at [616, 488] on button "Got it" at bounding box center [557, 470] width 283 height 33
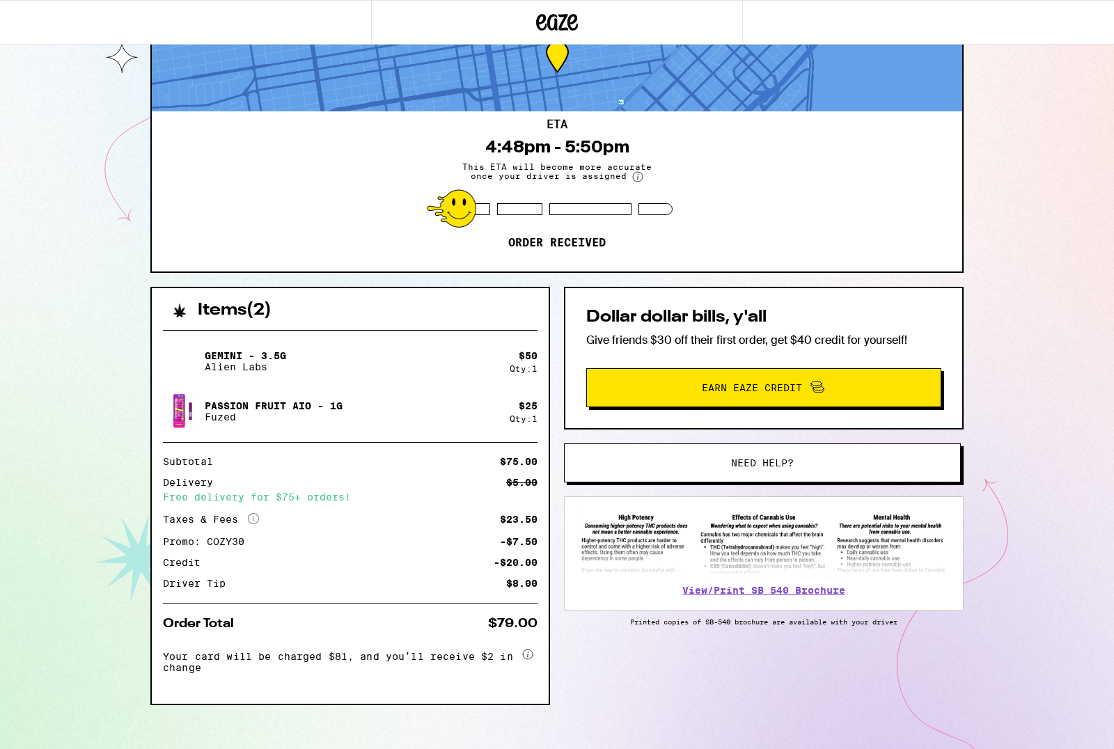
scroll to position [82, 0]
